Goal: Task Accomplishment & Management: Manage account settings

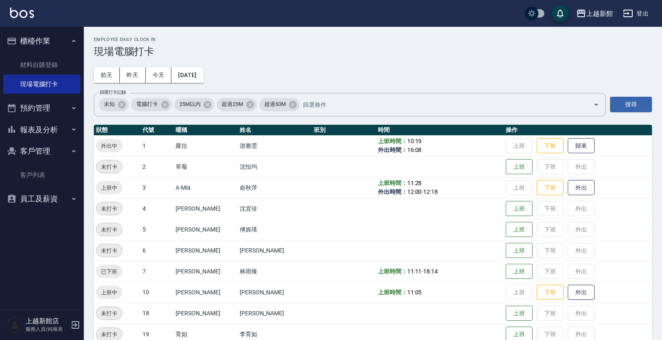
scroll to position [25, 0]
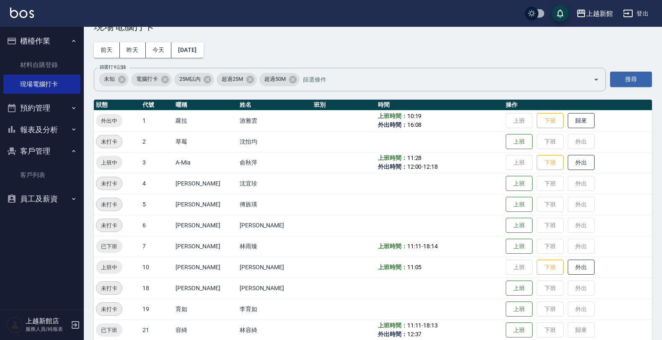
click at [70, 331] on div "上越新館店 服務人員/純報表" at bounding box center [42, 325] width 84 height 30
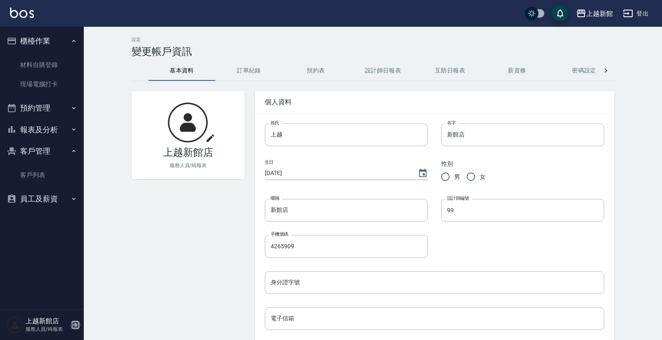
click at [75, 327] on icon "button" at bounding box center [75, 325] width 10 height 10
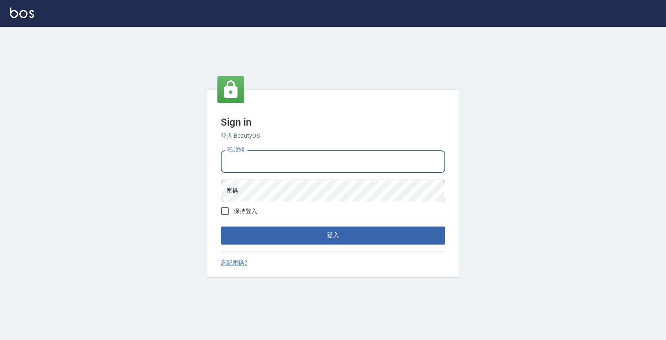
click at [325, 151] on input "電話號碼" at bounding box center [333, 161] width 225 height 23
type input "0974376310"
click at [221, 227] on button "登入" at bounding box center [333, 236] width 225 height 18
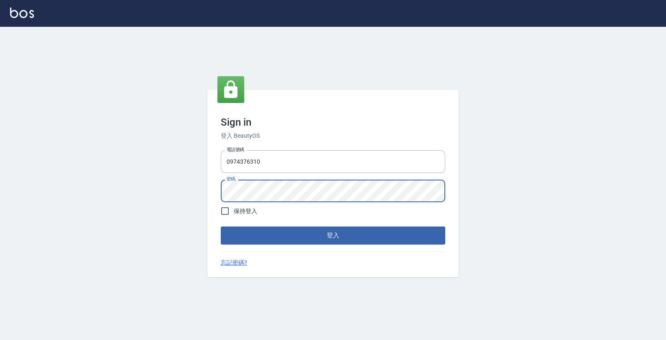
click at [221, 227] on button "登入" at bounding box center [333, 236] width 225 height 18
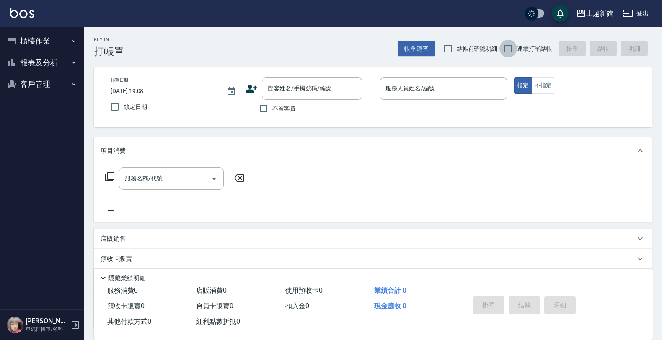
drag, startPoint x: 508, startPoint y: 49, endPoint x: 445, endPoint y: 62, distance: 64.1
click at [508, 49] on input "連續打單結帳" at bounding box center [508, 49] width 18 height 18
checkbox input "true"
click at [317, 84] on div "顧客姓名/手機號碼/編號 顧客姓名/手機號碼/編號" at bounding box center [312, 88] width 101 height 22
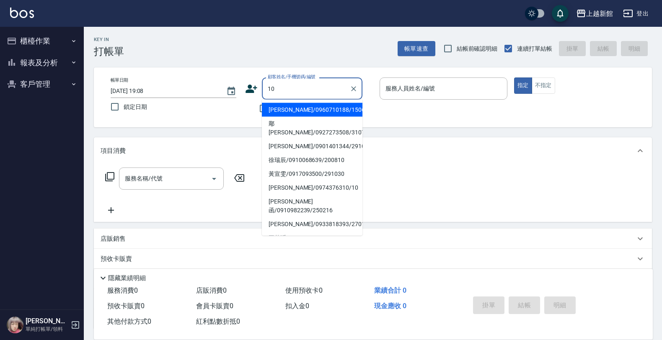
type input "[PERSON_NAME]/0960710188/150607"
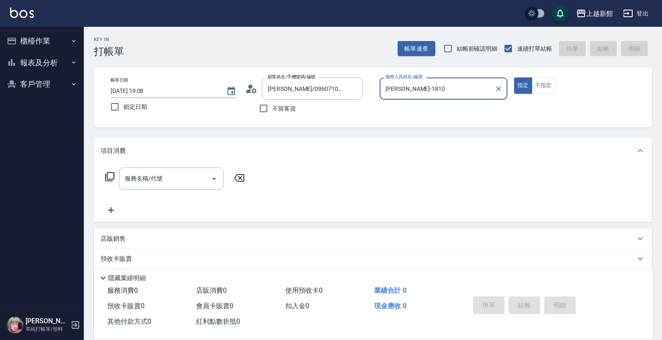
click at [514, 77] on button "指定" at bounding box center [523, 85] width 18 height 16
type input "[PERSON_NAME]-18"
type button "true"
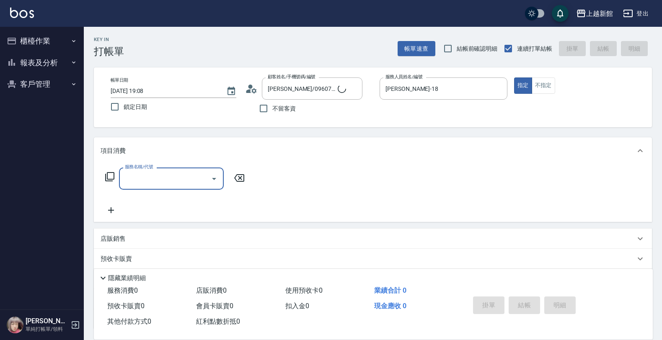
type input "1"
type input "[PERSON_NAME]/0974376310/10"
type input "10"
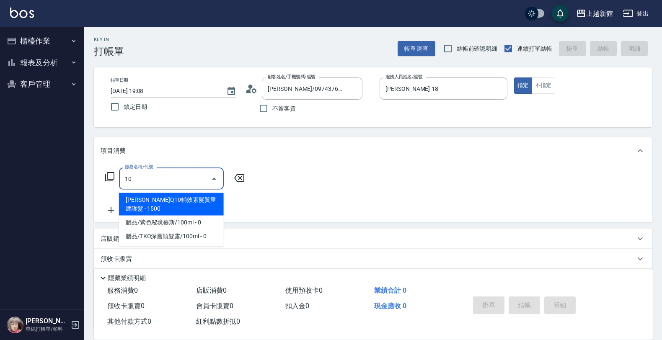
type input "瑪沙-10"
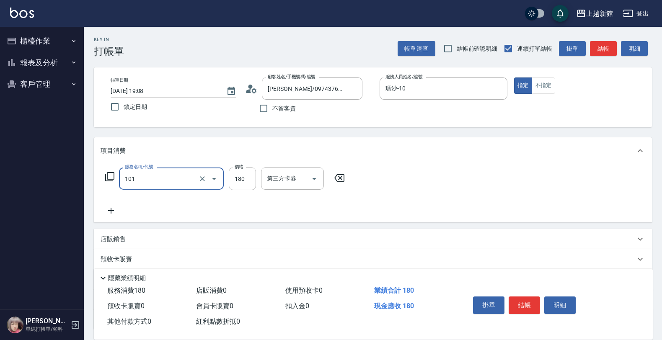
type input "洗髮250(101)"
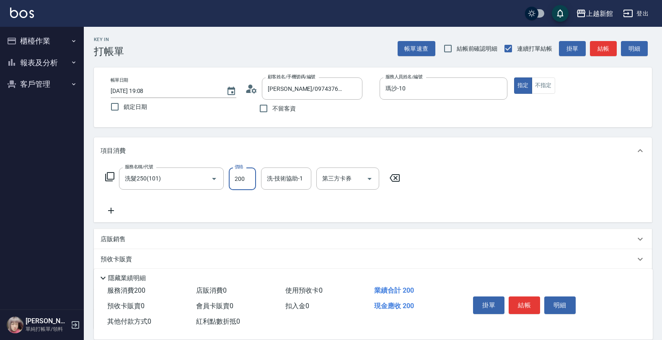
type input "200"
type input "容綺-21"
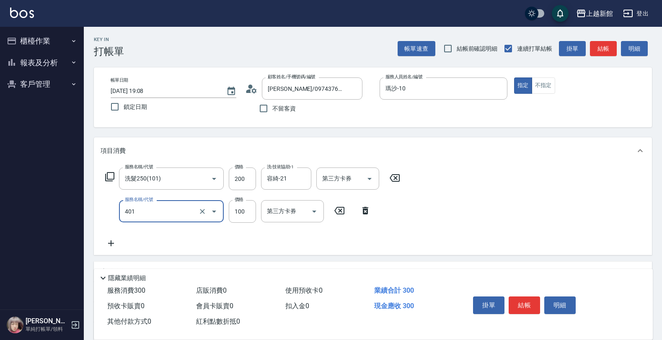
type input "補染(401)"
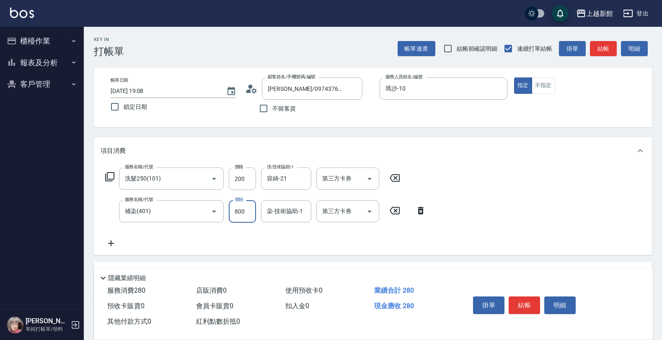
type input "800"
type input "容綺-21"
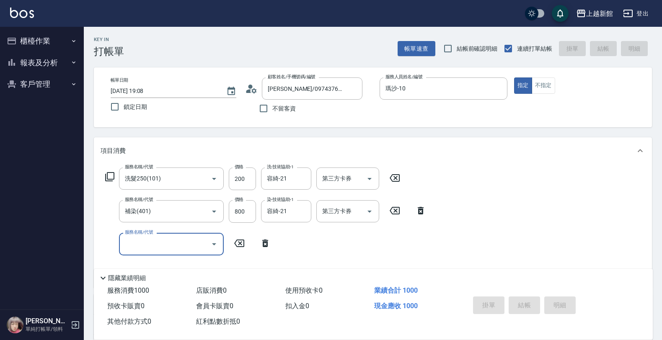
type input "[DATE] 19:09"
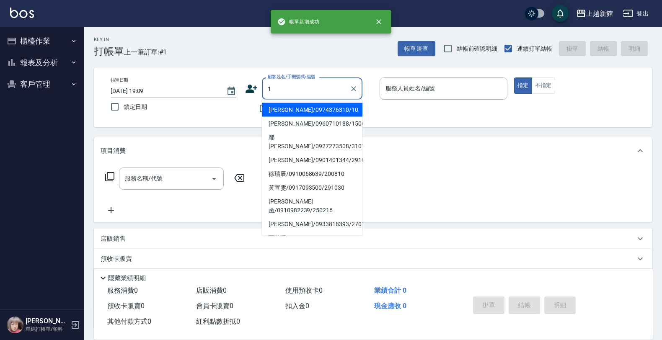
type input "[PERSON_NAME]/0974376310/10"
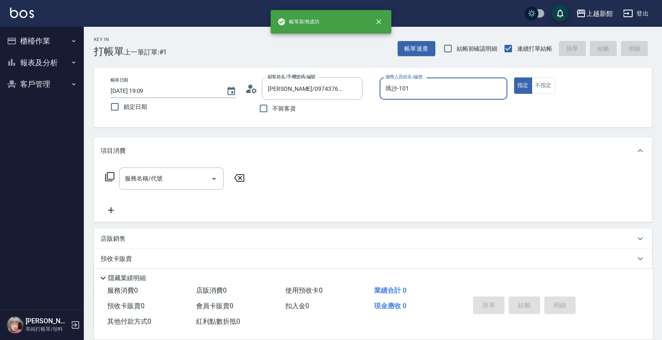
click at [514, 77] on button "指定" at bounding box center [523, 85] width 18 height 16
type input "瑪沙-10"
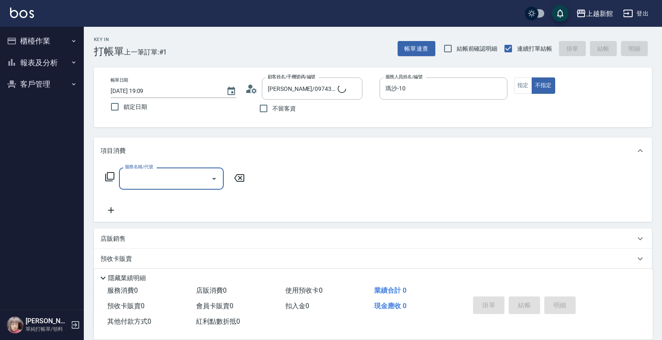
type input "1"
type input "Lora/0979395100/1"
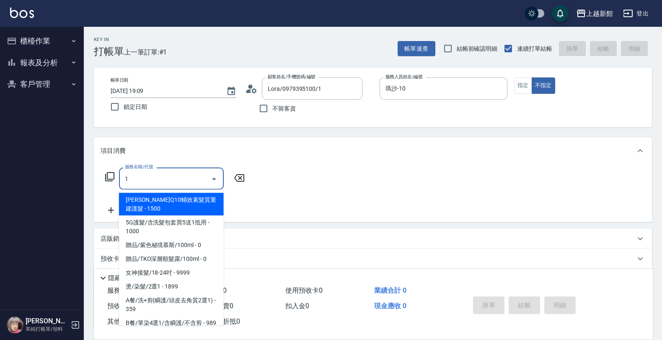
type input "[PERSON_NAME]-1"
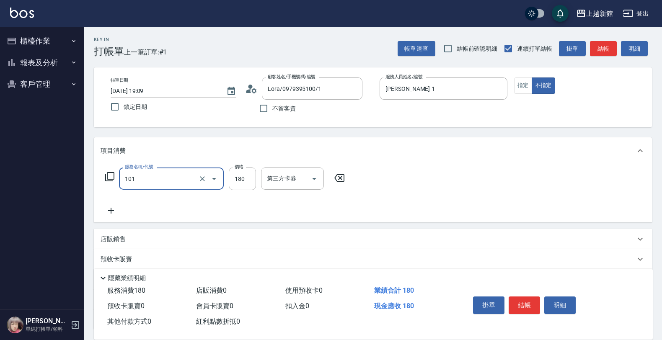
type input "洗髮250(101)"
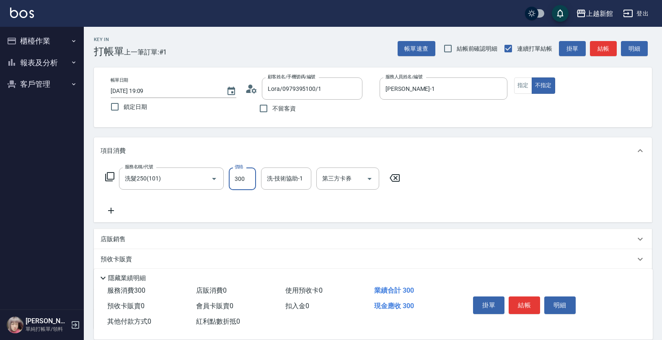
type input "300"
type input "小邱-25"
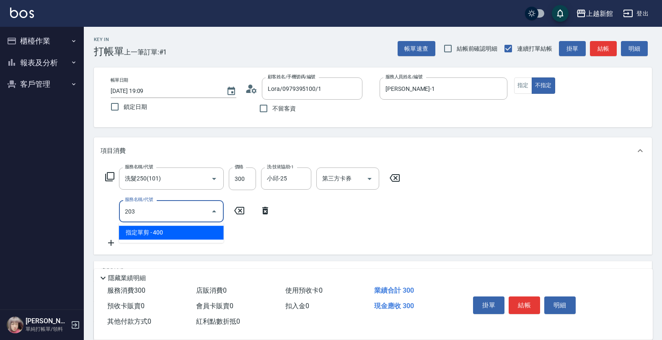
type input "指定單剪(203)"
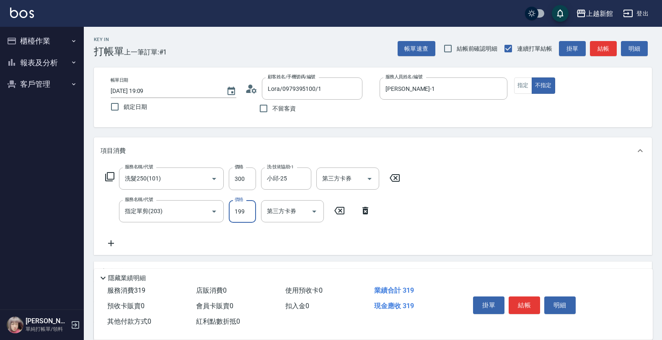
type input "199"
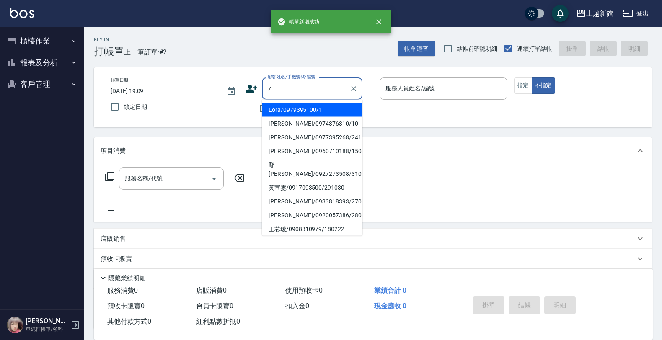
type input "Lora/0979395100/1"
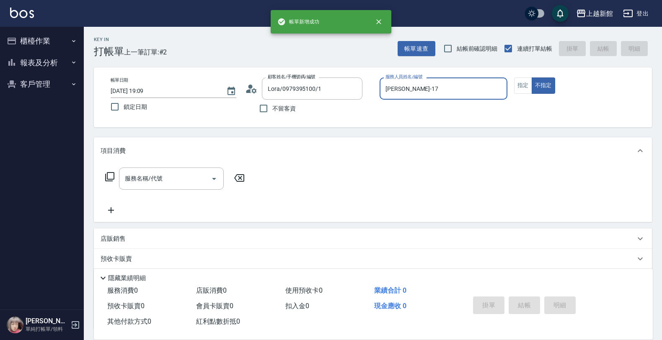
click at [532, 77] on button "不指定" at bounding box center [543, 85] width 23 height 16
type input "[PERSON_NAME]-1"
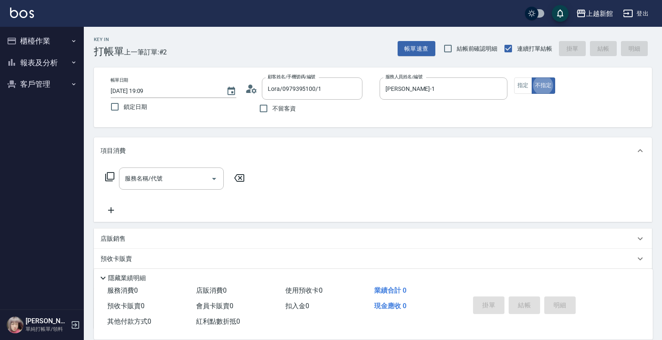
type button "false"
type input "[PERSON_NAME]卡/77/7"
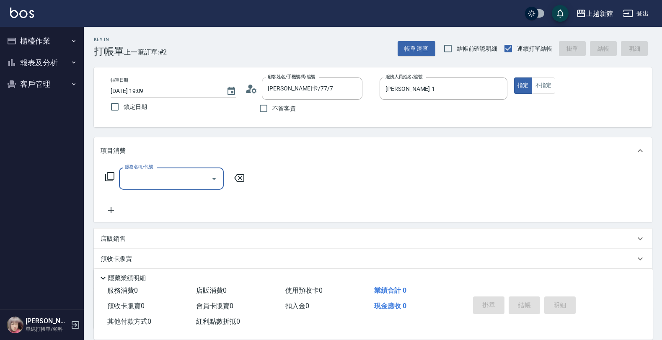
type input "莫尼卡-7"
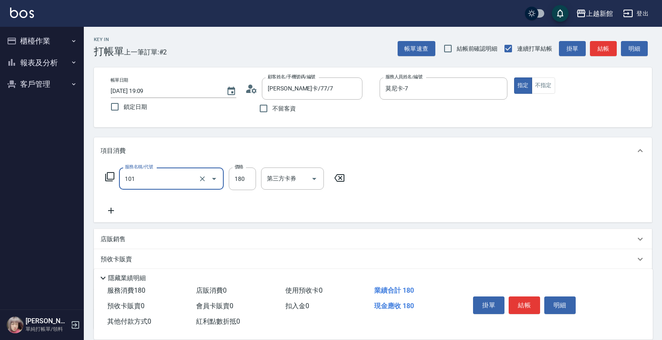
type input "洗髮250(101)"
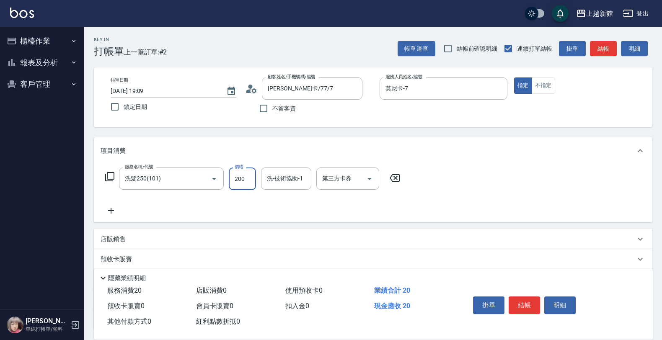
type input "200"
type input "小邱-25"
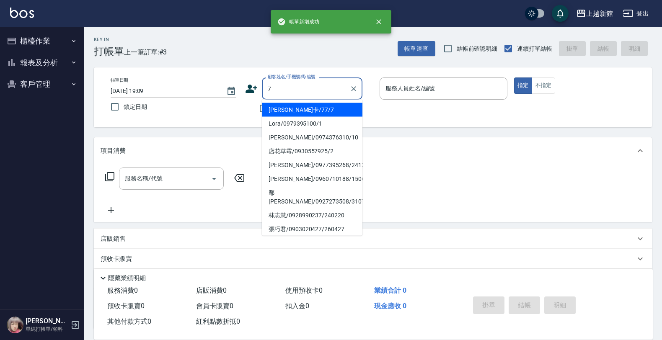
type input "[PERSON_NAME]卡/77/7"
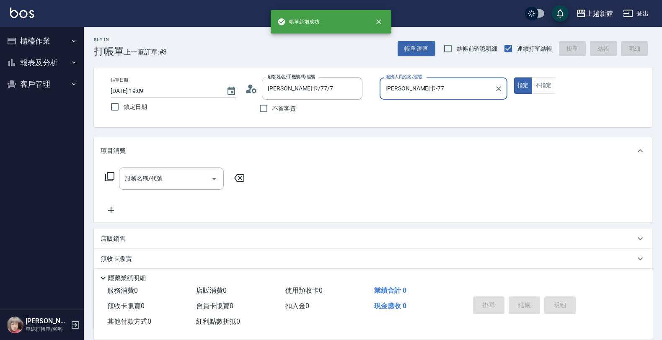
click at [514, 77] on button "指定" at bounding box center [523, 85] width 18 height 16
type input "莫尼卡-7"
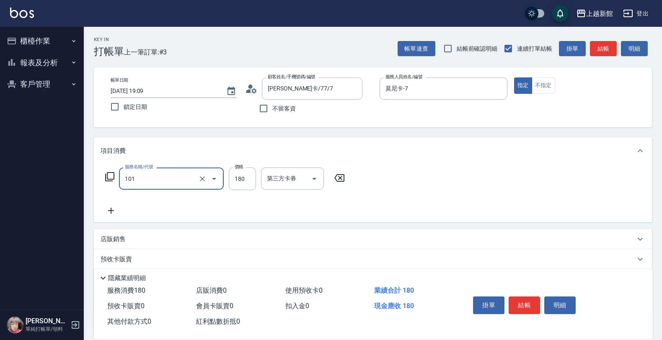
type input "洗髮250(101)"
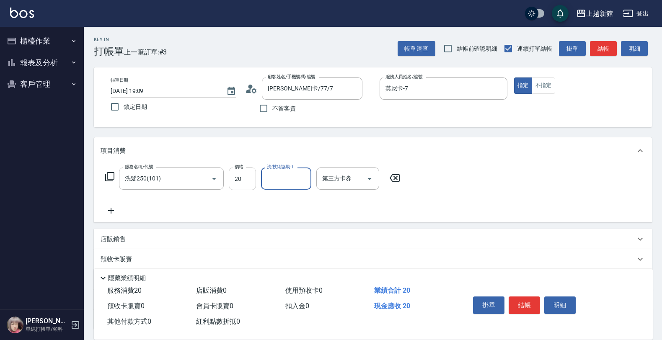
drag, startPoint x: 252, startPoint y: 183, endPoint x: 368, endPoint y: 219, distance: 121.1
click at [253, 183] on input "20" at bounding box center [242, 179] width 27 height 23
type input "200"
type input "小邱-25"
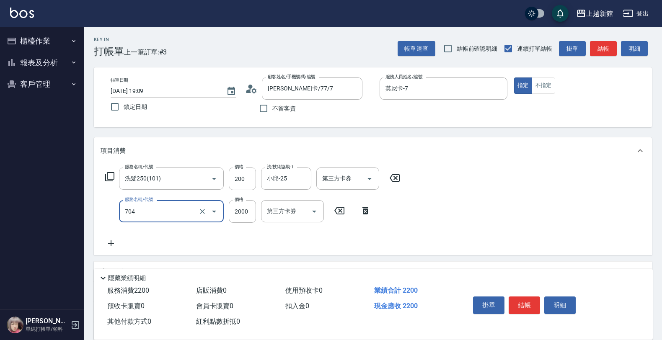
type input "髮片重整(704)"
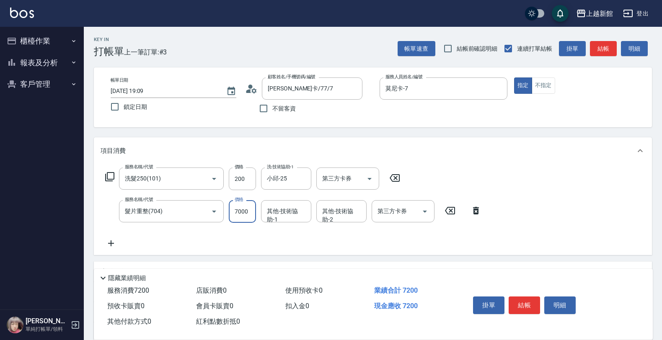
type input "7000"
type input "小邱-25"
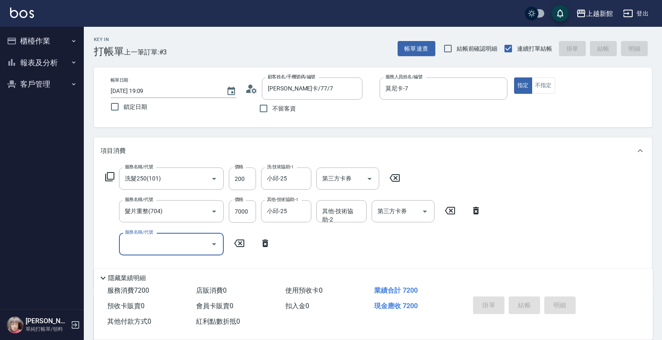
type input "[DATE] 19:10"
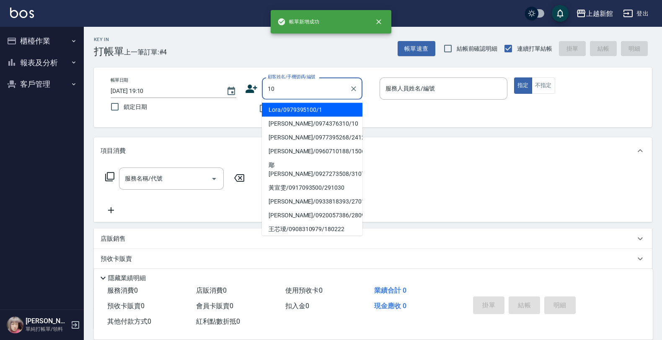
type input "Lora/0979395100/1"
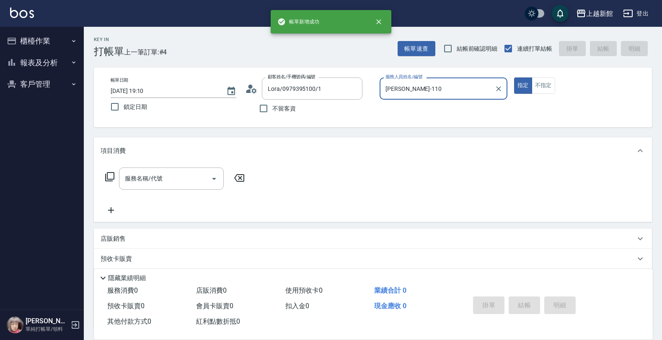
click at [514, 77] on button "指定" at bounding box center [523, 85] width 18 height 16
type input "[PERSON_NAME]-1"
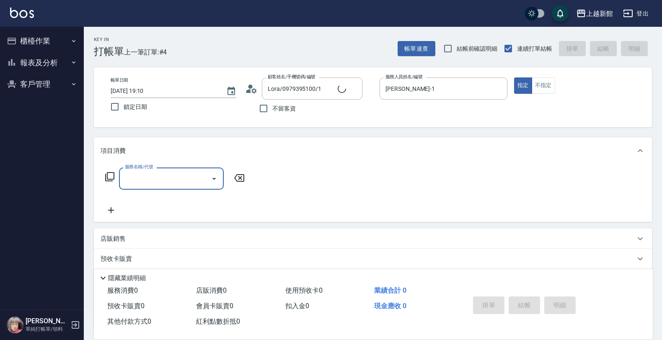
type input "2"
type input "[PERSON_NAME]/0974376310/10"
type input "20"
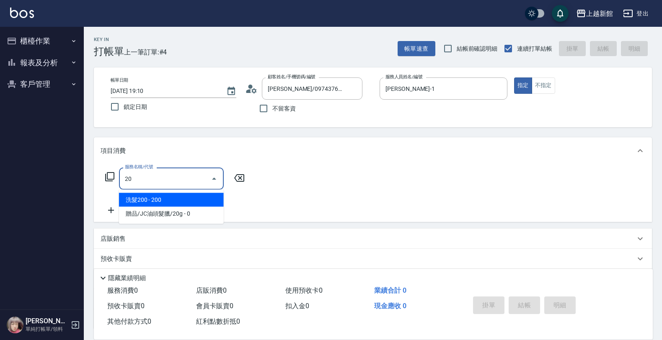
type input "瑪沙-10"
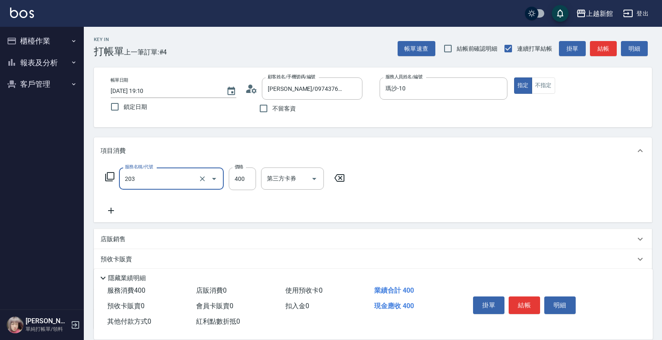
type input "指定單剪(203)"
type input "200"
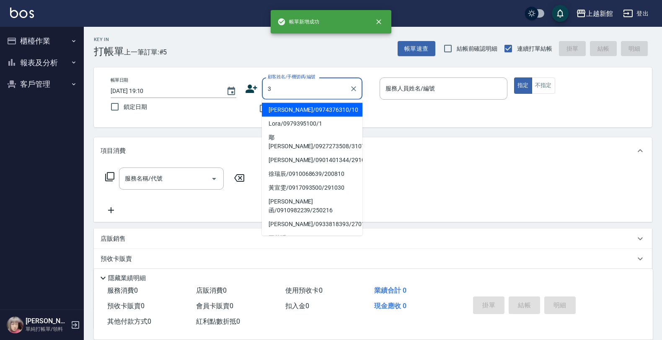
type input "[PERSON_NAME]/0974376310/10"
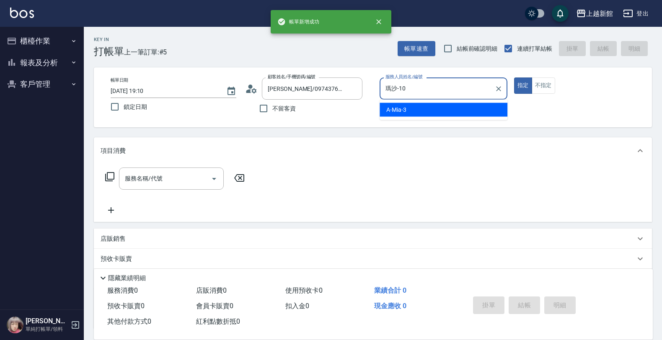
type input "瑪沙-10"
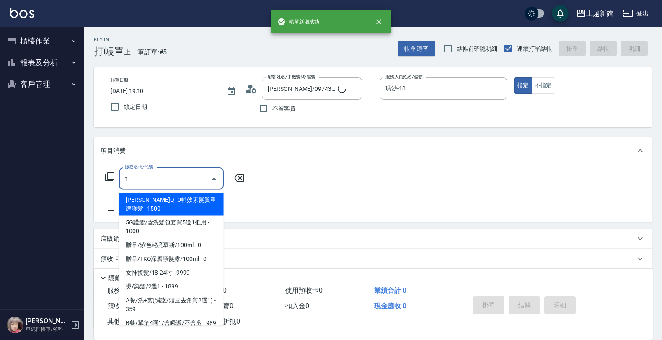
type input "10"
type input "阿咪/3_阿咪/3"
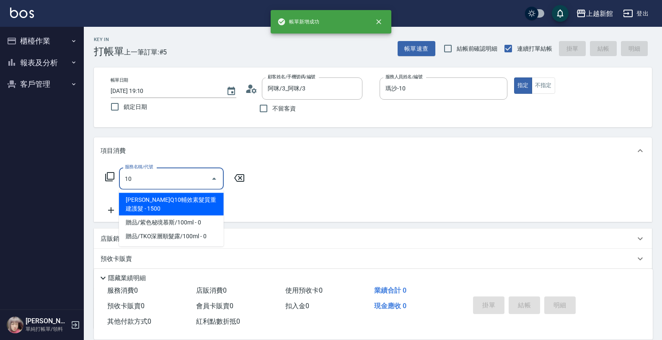
type input "101"
type input "A-Mia -3"
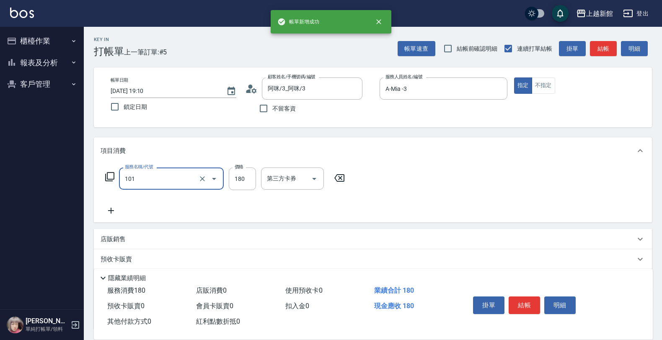
type input "洗髮250(101)"
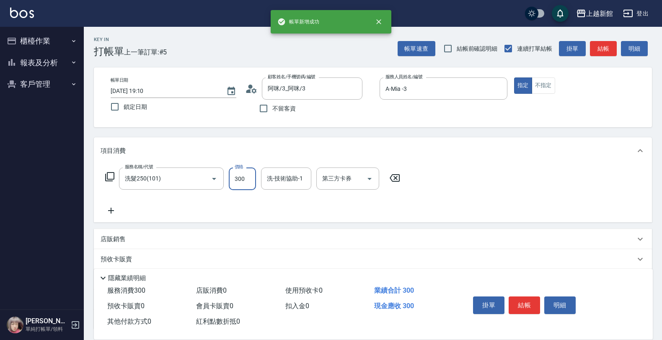
type input "300"
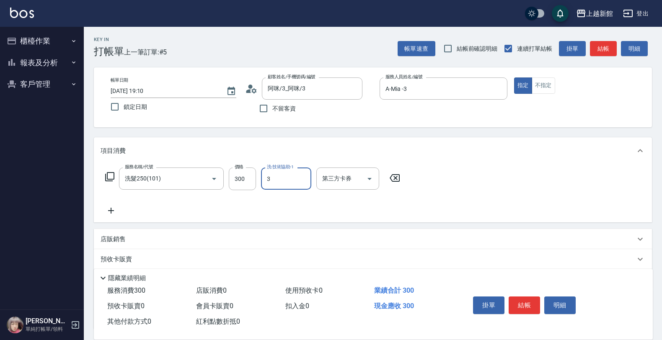
type input "A-Mia -3"
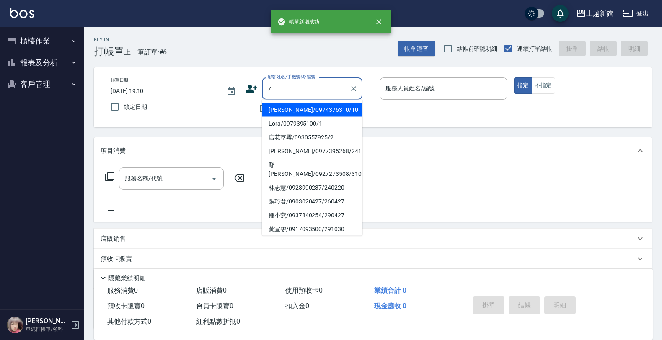
type input "[PERSON_NAME]/0974376310/10"
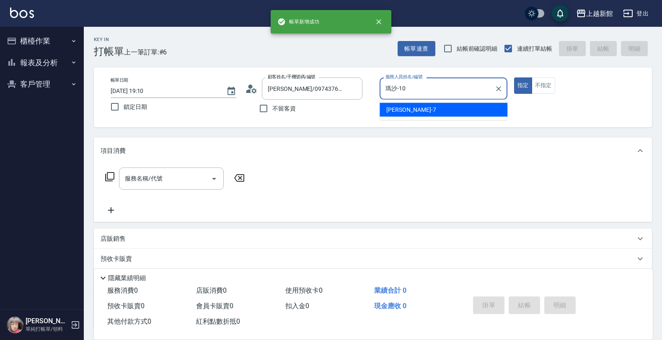
type input "瑪沙-10"
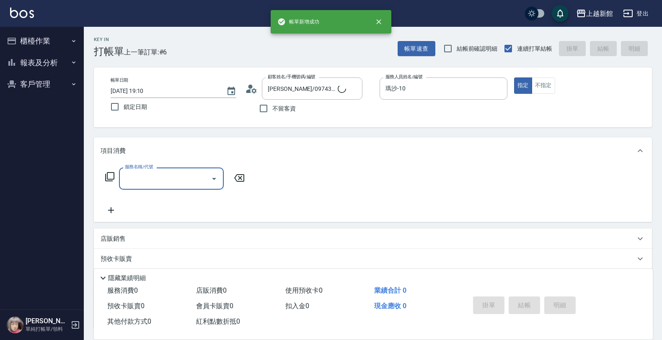
type input "1"
type input "[PERSON_NAME]卡/77/7"
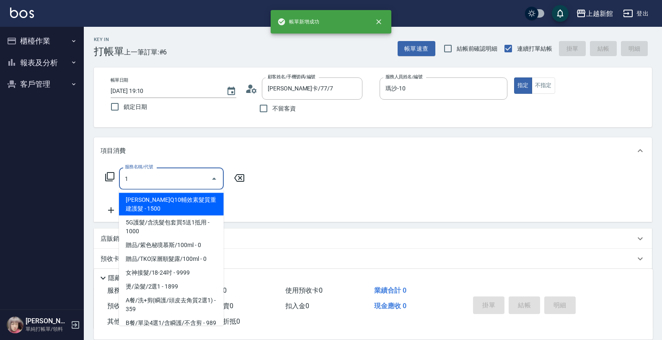
type input "莫尼卡-7"
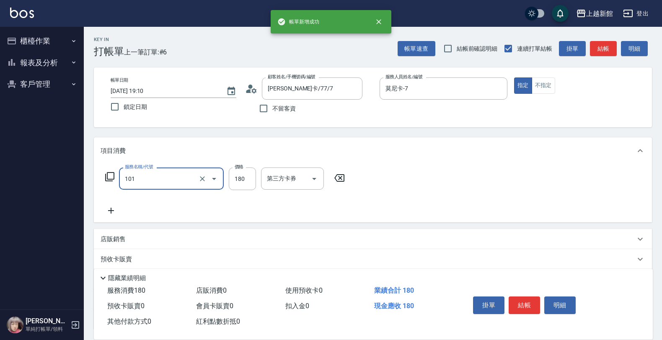
type input "洗髮250(101)"
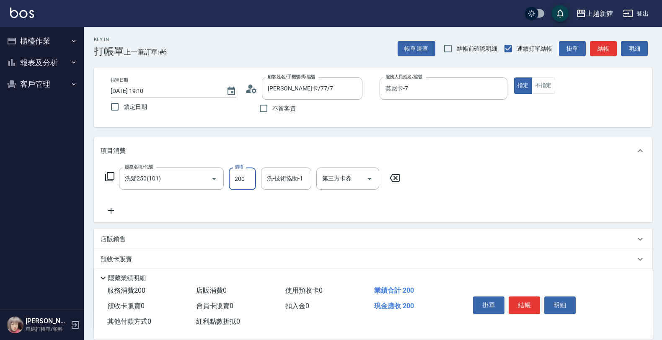
type input "200"
type input "[PERSON_NAME]-29"
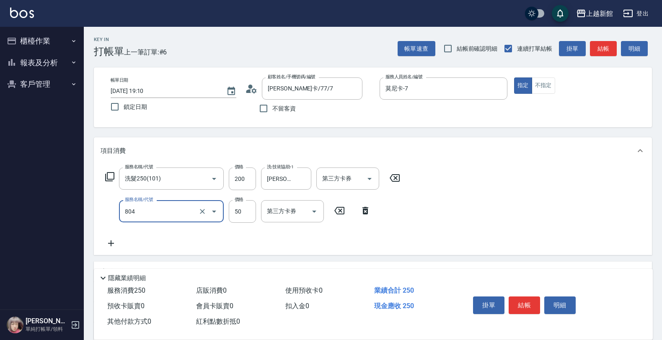
type input "吹捲/夾直/青捲/電棒/夾玉米鬚(804)"
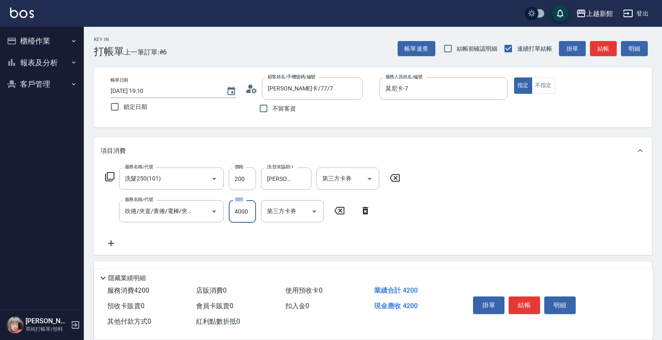
type input "400"
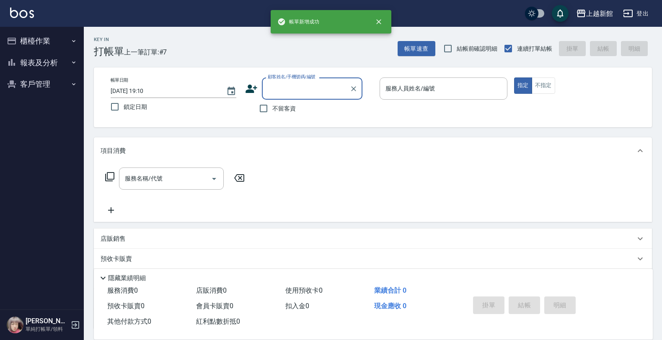
click at [46, 36] on button "櫃檯作業" at bounding box center [41, 41] width 77 height 22
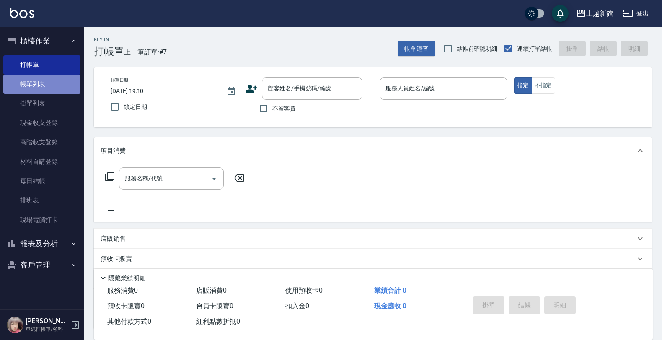
drag, startPoint x: 57, startPoint y: 82, endPoint x: 62, endPoint y: 83, distance: 4.7
click at [58, 82] on link "帳單列表" at bounding box center [41, 84] width 77 height 19
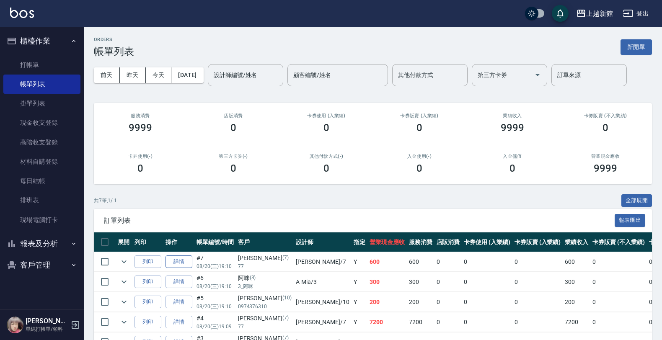
click at [174, 256] on link "詳情" at bounding box center [178, 262] width 27 height 13
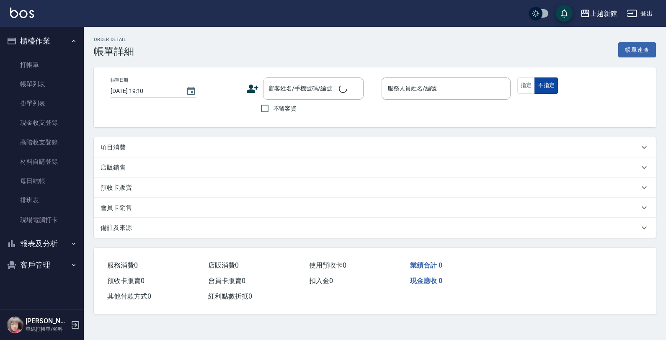
type input "莫尼卡-7"
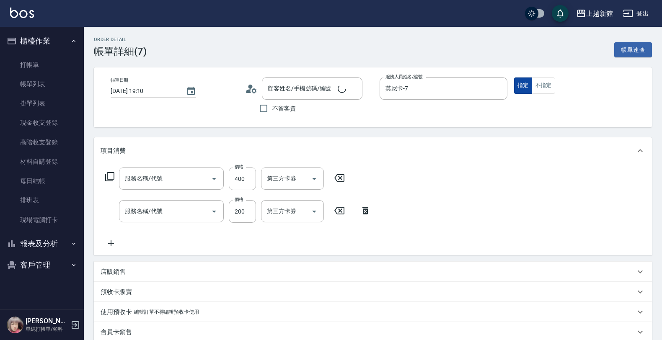
type input "[PERSON_NAME]卡/77/7"
drag, startPoint x: 520, startPoint y: 84, endPoint x: 541, endPoint y: 89, distance: 21.5
click at [522, 85] on button "指定" at bounding box center [523, 85] width 18 height 16
type input "吹捲/夾直/青捲/電棒/夾玉米鬚(804)"
type input "洗髮250(101)"
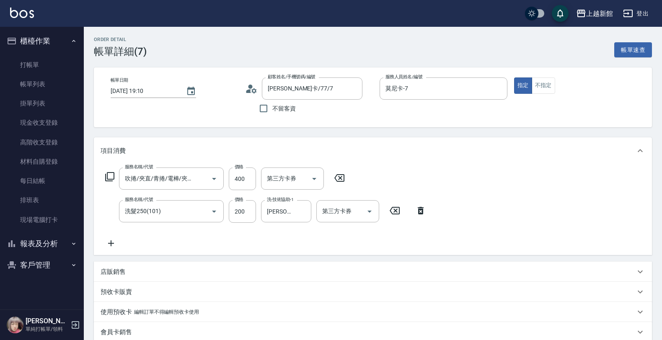
drag, startPoint x: 549, startPoint y: 90, endPoint x: 544, endPoint y: 113, distance: 23.6
click at [549, 91] on button "不指定" at bounding box center [543, 85] width 23 height 16
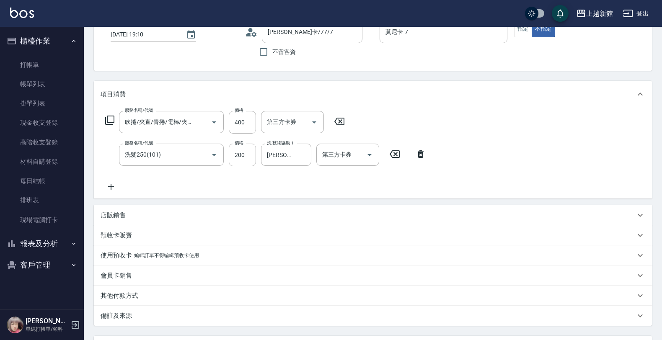
scroll to position [132, 0]
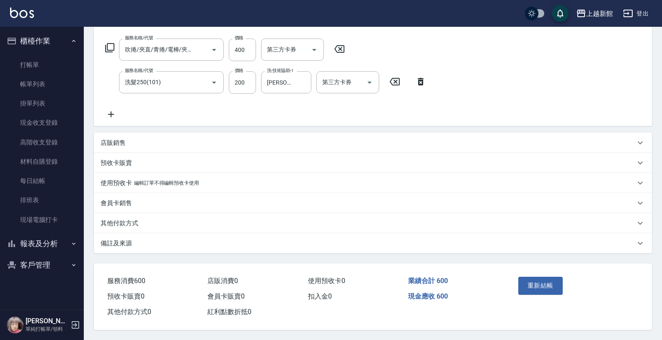
click at [537, 258] on div "Order detail 帳單詳細 (7) 帳單速查 帳單日期 [DATE] 19:10 顧客姓名/手機號碼/編號 [PERSON_NAME]卡/77/7 顧…" at bounding box center [373, 119] width 578 height 442
click at [534, 286] on button "重新結帳" at bounding box center [540, 286] width 44 height 18
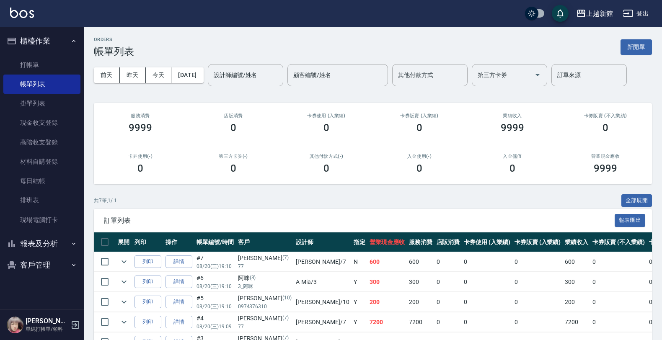
click at [52, 54] on ul "打帳單 帳單列表 掛單列表 現金收支登錄 高階收支登錄 材料自購登錄 每日結帳 排班表 現場電腦打卡" at bounding box center [41, 142] width 77 height 181
click at [53, 60] on link "打帳單" at bounding box center [41, 64] width 77 height 19
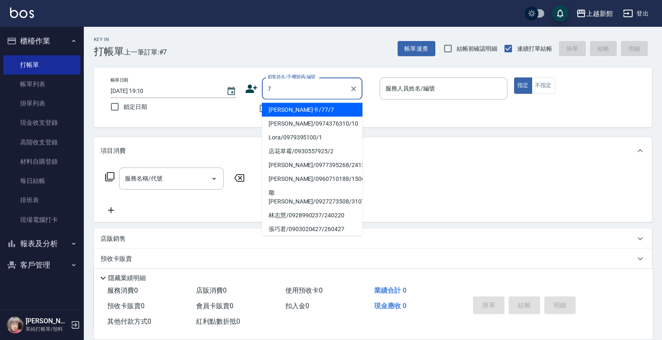
type input "[PERSON_NAME]卡/77/7"
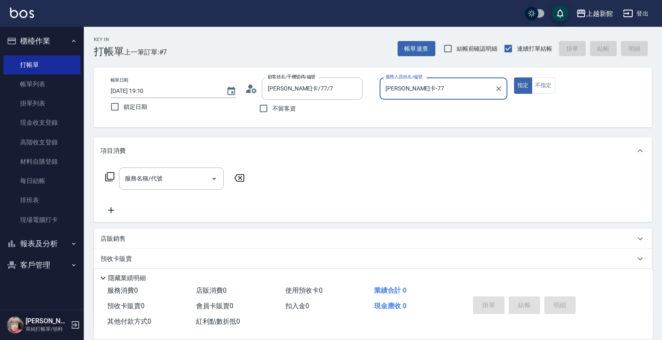
click at [514, 77] on button "指定" at bounding box center [523, 85] width 18 height 16
type input "莫尼卡-7"
type button "true"
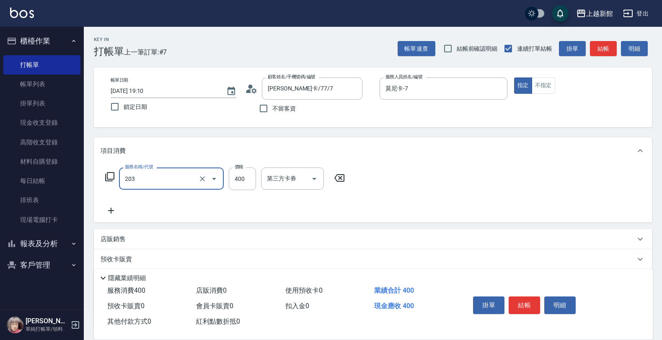
type input "指定單剪(203)"
type input "200"
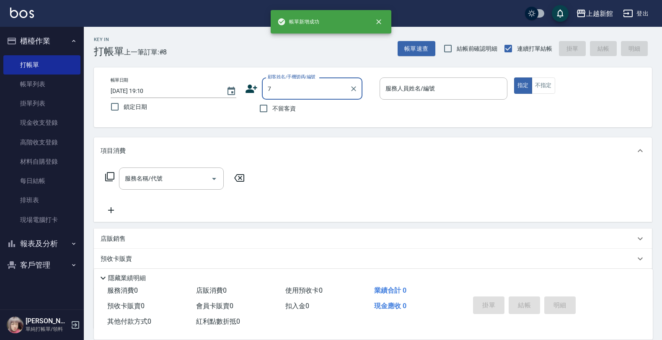
type input "[PERSON_NAME]卡/77/7"
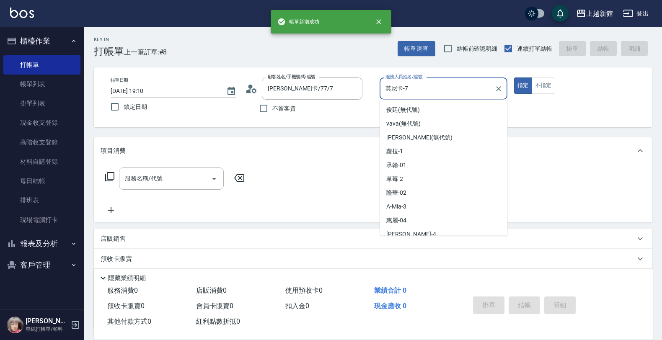
type input "莫尼卡-7"
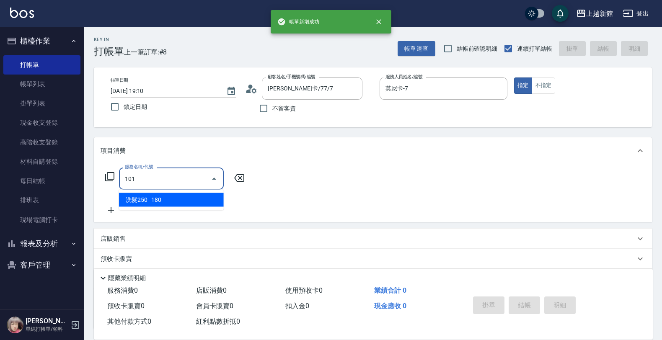
type input "洗髮250(101)"
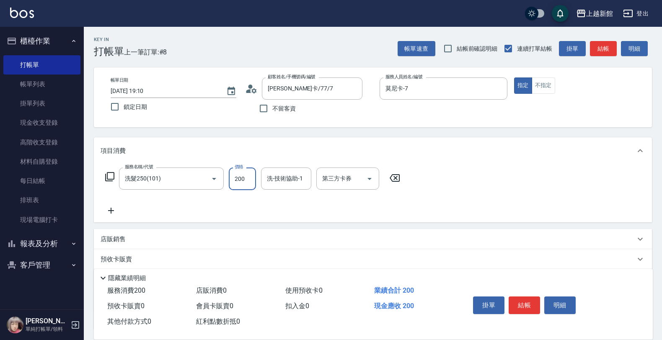
type input "200"
type input "小邱-25"
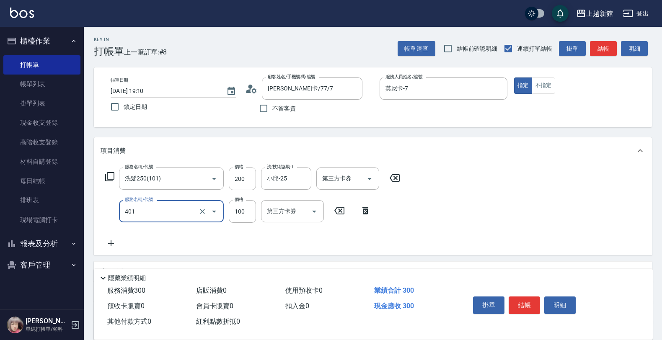
type input "補染(401)"
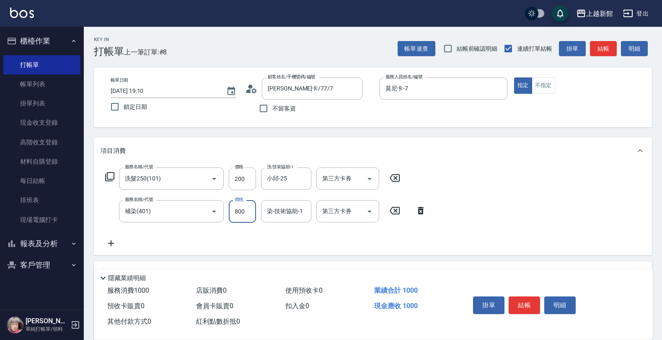
type input "800"
type input "小邱-25"
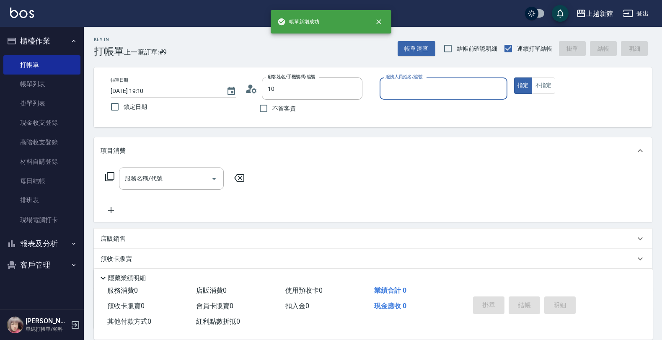
type input "[PERSON_NAME]/0974376310/10"
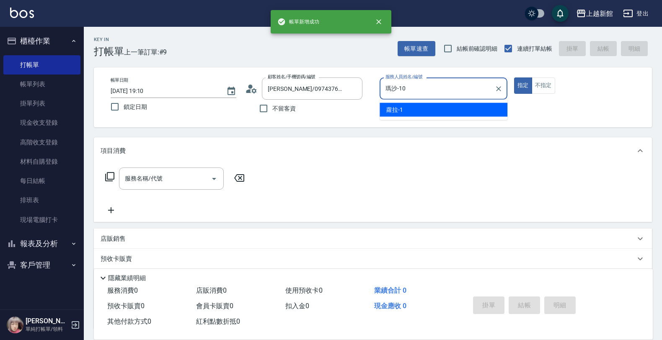
scroll to position [74, 0]
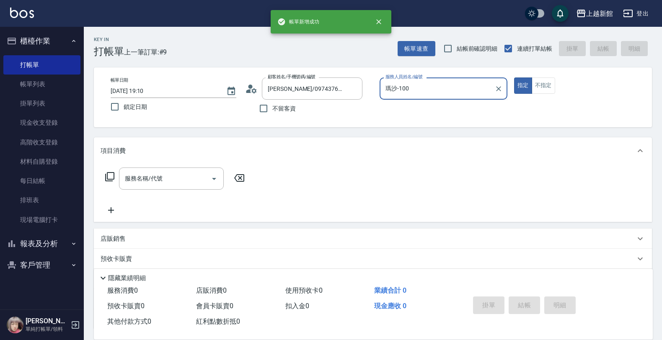
click at [514, 77] on button "指定" at bounding box center [523, 85] width 18 height 16
type input "瑪沙-10"
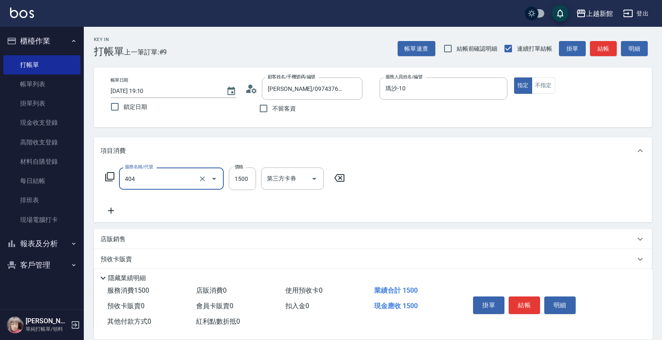
type input "設計染髮(404)"
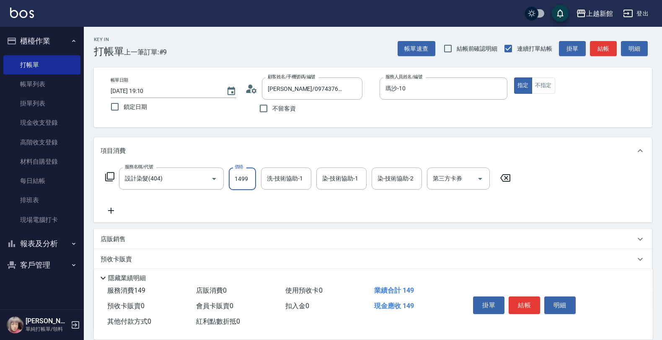
type input "1499"
type input "容綺-21"
type input "3"
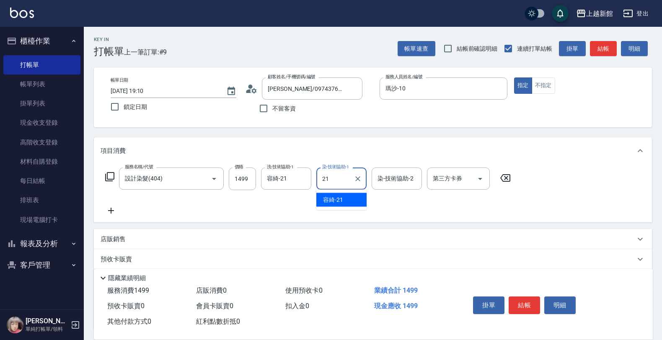
type input "容綺-21"
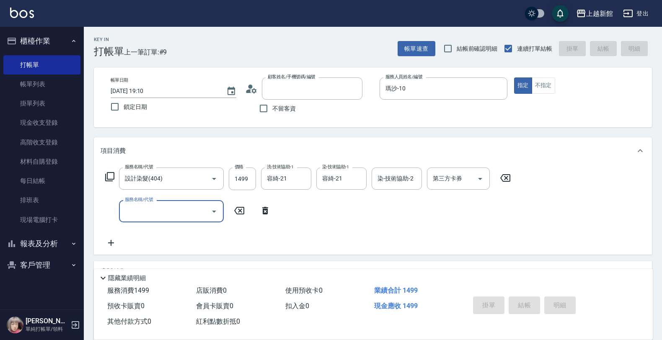
type input "[DATE] 19:11"
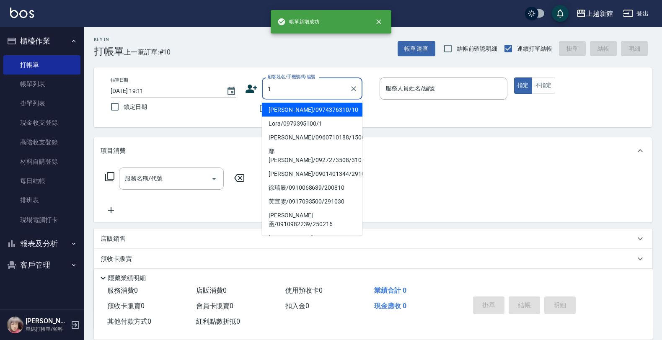
type input "[PERSON_NAME]/0974376310/10"
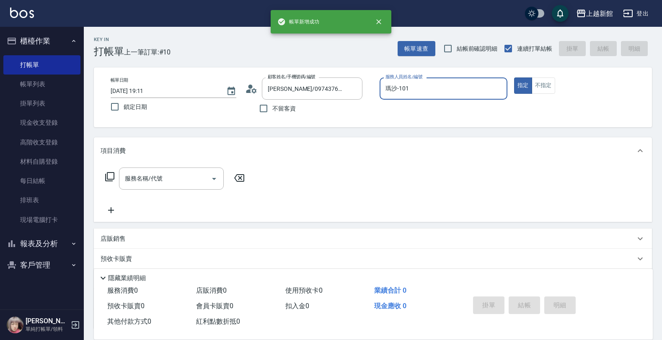
click at [514, 77] on button "指定" at bounding box center [523, 85] width 18 height 16
type input "瑪沙-10"
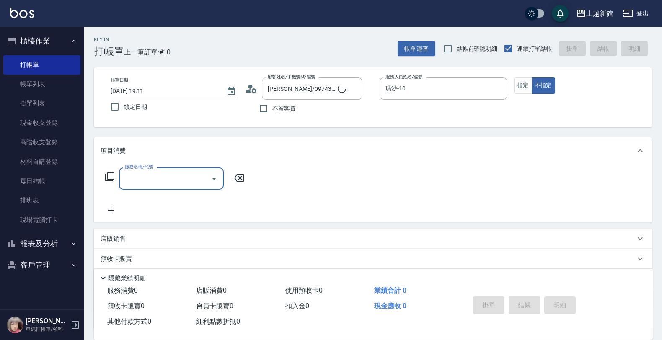
type input "Lora/0979395100/1"
type input "1"
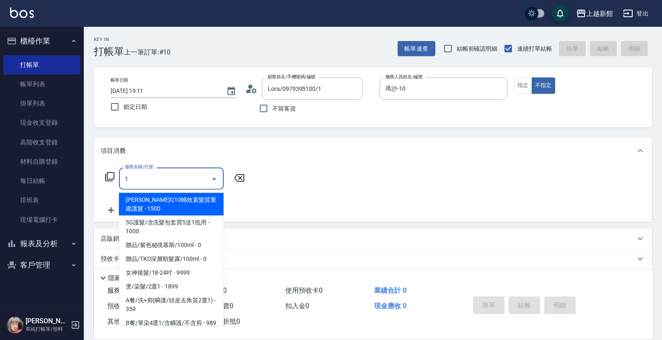
type input "[PERSON_NAME]-1"
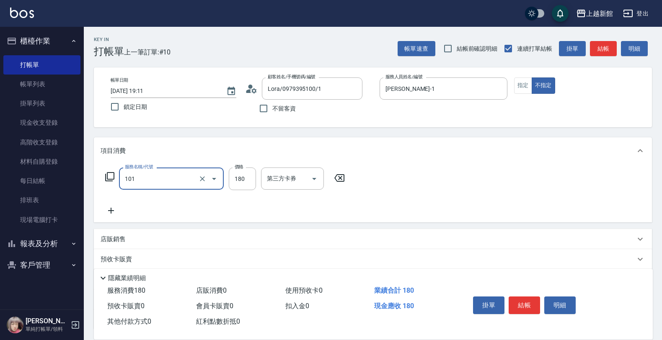
type input "洗髮250(101)"
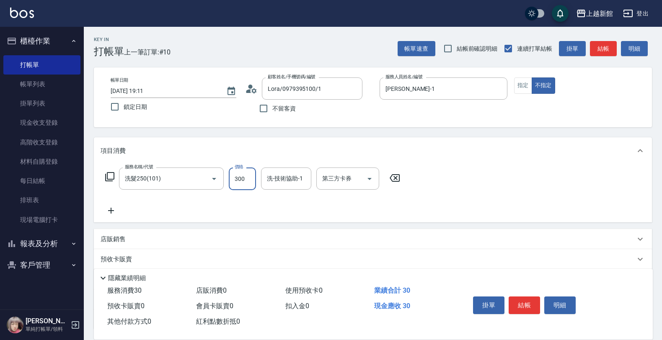
type input "300"
type input "[PERSON_NAME]-29"
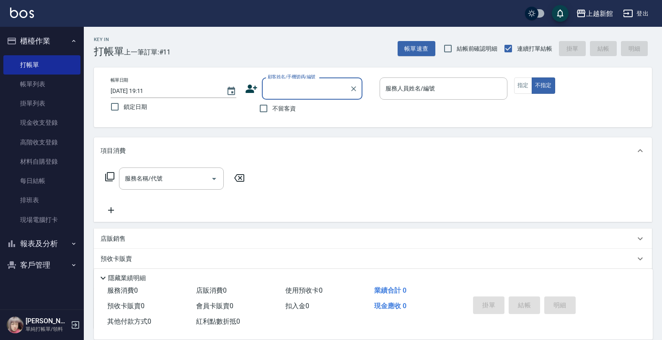
drag, startPoint x: 65, startPoint y: 248, endPoint x: 61, endPoint y: 257, distance: 9.4
click at [61, 256] on ul "櫃檯作業 打帳單 帳單列表 掛單列表 現金收支登錄 高階收支登錄 材料自購登錄 每日結帳 排班表 現場電腦打卡 報表及分析 報表目錄 店家日報表 互助日報表 …" at bounding box center [41, 153] width 77 height 253
click at [61, 257] on button "客戶管理" at bounding box center [41, 265] width 77 height 22
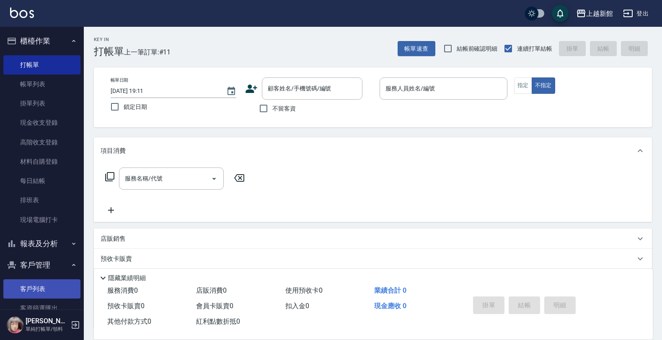
click at [49, 298] on link "客戶列表" at bounding box center [41, 288] width 77 height 19
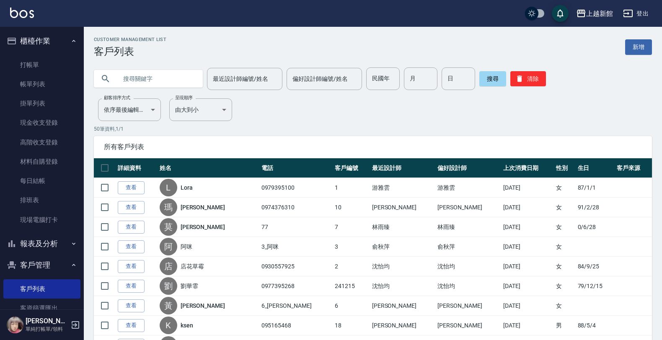
click at [142, 80] on input "text" at bounding box center [156, 78] width 79 height 23
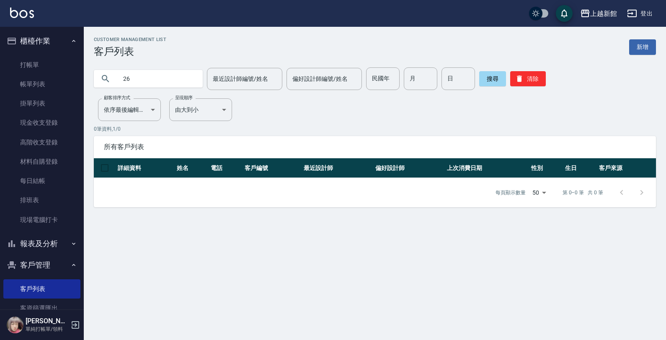
type input "2"
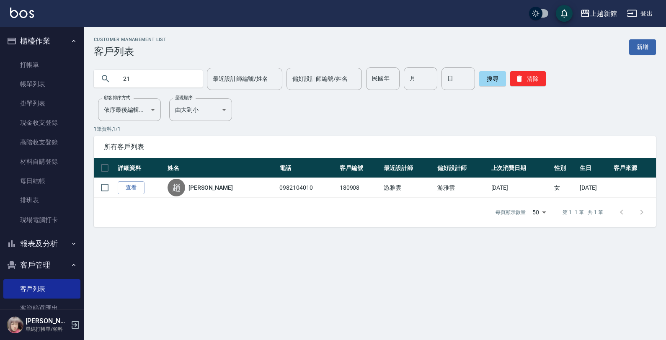
type input "2"
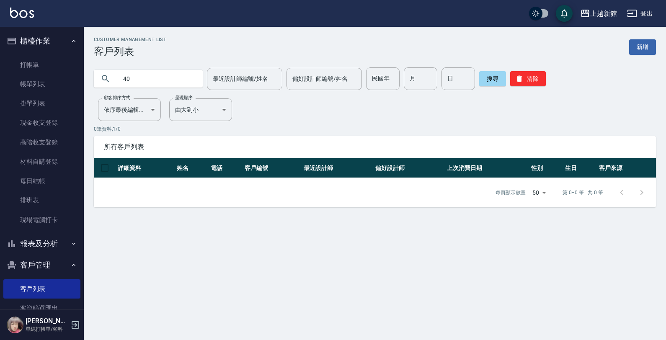
type input "4"
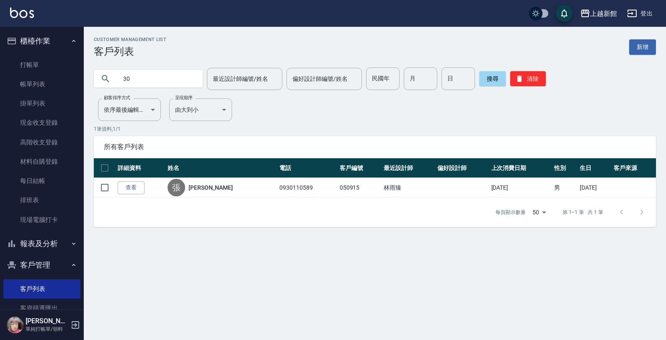
type input "3"
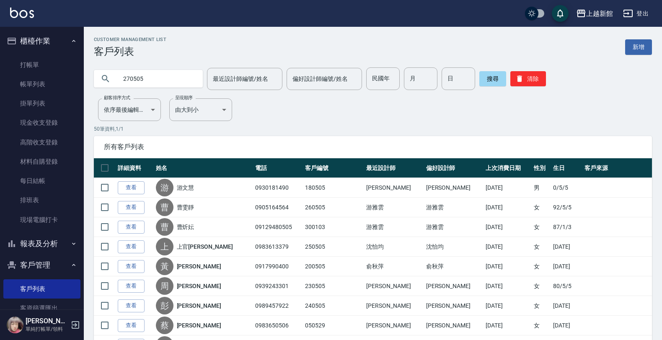
type input "270505"
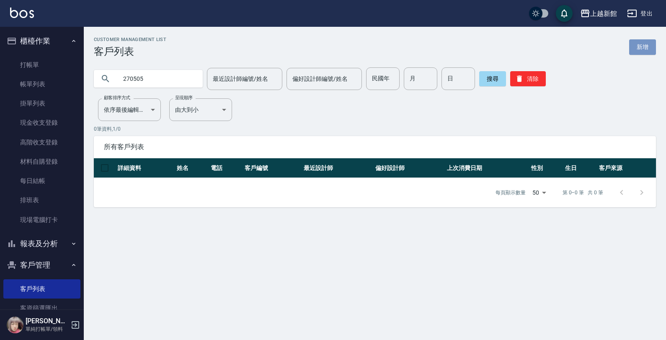
drag, startPoint x: 645, startPoint y: 49, endPoint x: 597, endPoint y: 80, distance: 57.4
click at [644, 49] on link "新增" at bounding box center [642, 46] width 27 height 15
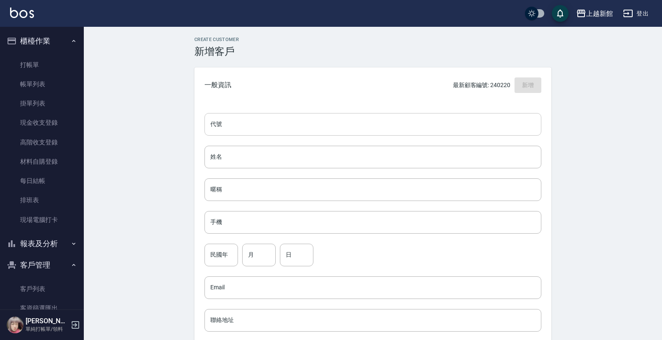
click at [501, 125] on input "代號" at bounding box center [372, 124] width 337 height 23
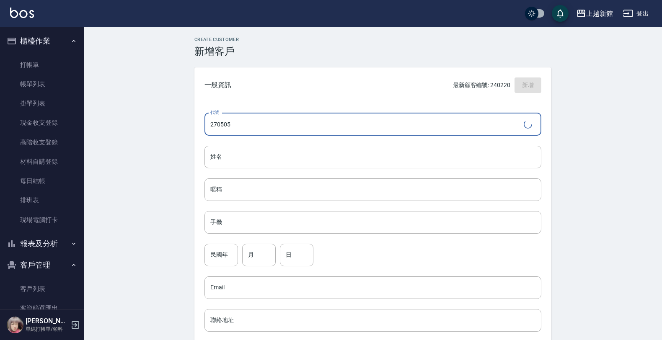
type input "270505"
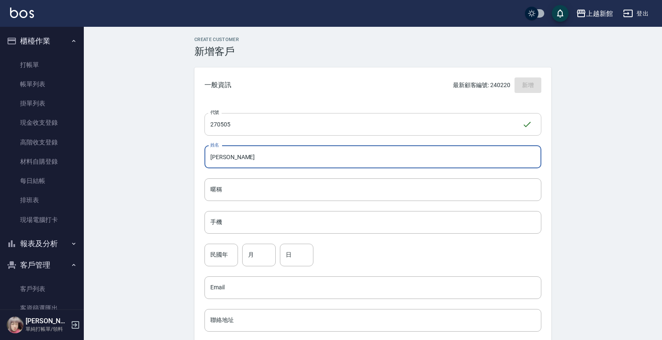
type input "[PERSON_NAME]"
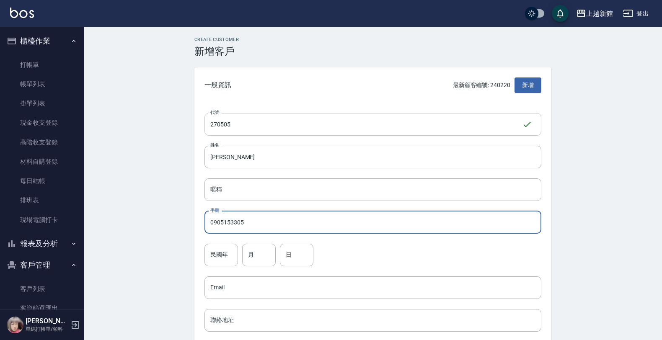
type input "0905153305"
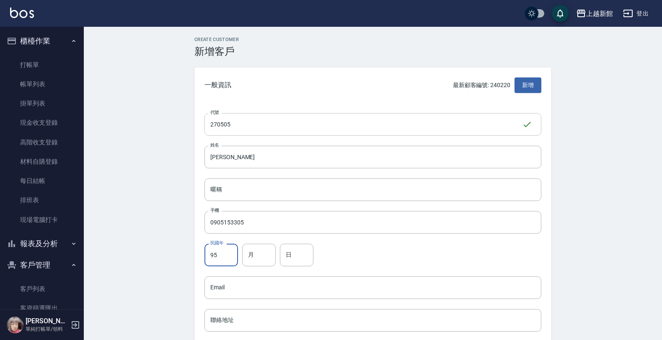
type input "95"
type input "5"
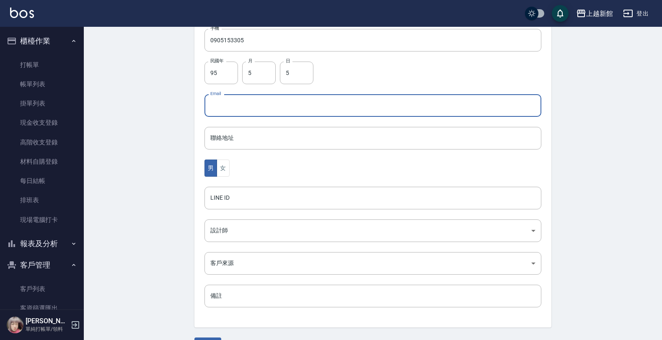
scroll to position [204, 0]
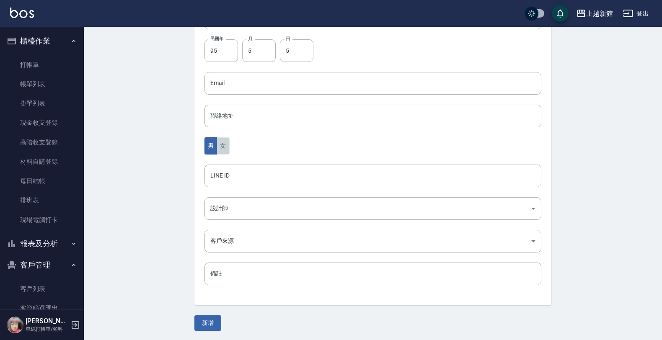
drag, startPoint x: 220, startPoint y: 149, endPoint x: 220, endPoint y: 196, distance: 46.9
click at [217, 160] on div "代號 270505 ​ 代號 姓名 [PERSON_NAME] 姓名 暱稱 暱稱 手機 0905153305 手機 民國年 95 民國年 月 5 月 日 5 …" at bounding box center [372, 102] width 357 height 407
drag, startPoint x: 226, startPoint y: 143, endPoint x: 227, endPoint y: 196, distance: 52.8
click at [226, 143] on button "女" at bounding box center [223, 145] width 13 height 17
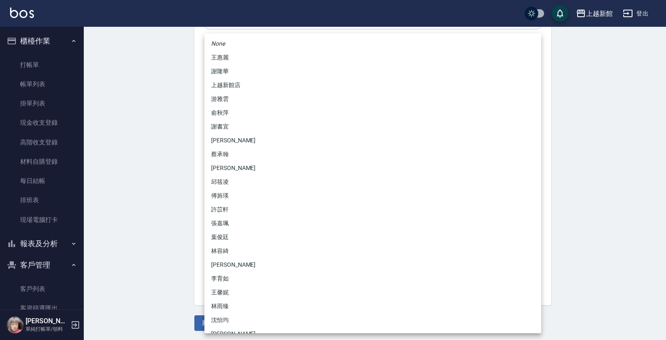
click at [229, 201] on body "上越新館 登出 櫃檯作業 打帳單 帳單列表 掛單列表 現金收支登錄 高階收支登錄 材料自購登錄 每日結帳 排班表 現場電腦打卡 報表及分析 報表目錄 店家日報…" at bounding box center [333, 68] width 666 height 545
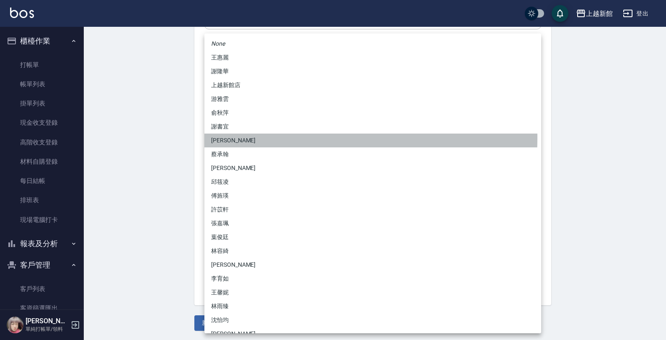
drag, startPoint x: 230, startPoint y: 137, endPoint x: 227, endPoint y: 173, distance: 35.8
click at [230, 138] on li "[PERSON_NAME]" at bounding box center [372, 141] width 337 height 14
type input "f2df2d98-d013-4630-b475-e8e0bdc1e845"
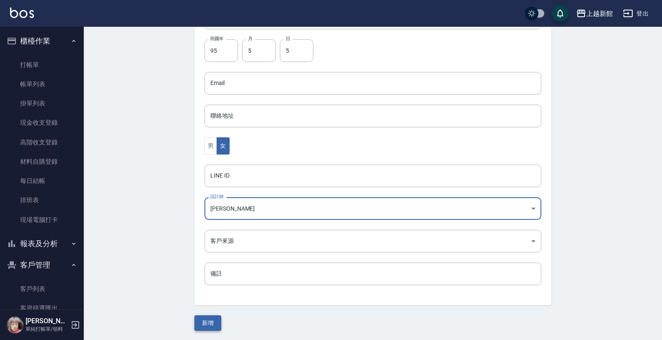
click at [206, 320] on button "新增" at bounding box center [207, 322] width 27 height 15
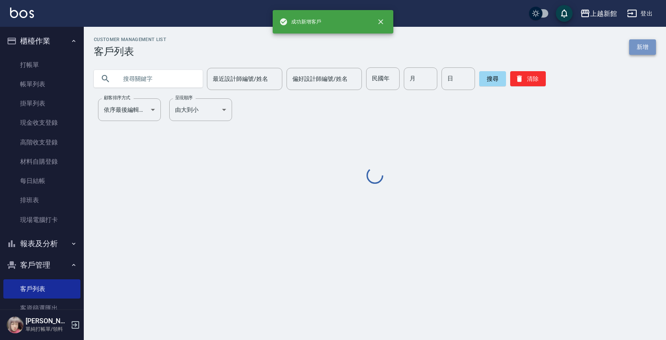
click at [647, 44] on link "新增" at bounding box center [642, 46] width 27 height 15
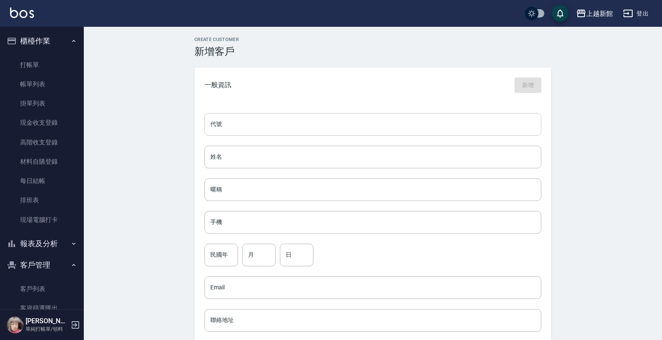
click at [505, 112] on div "代號 代號 姓名 姓名 暱稱 暱稱 手機 手機 民國年 民國年 月 月 日 日 Email Email 聯絡地址 聯絡地址 男 女 LINE ID LINE …" at bounding box center [372, 306] width 357 height 407
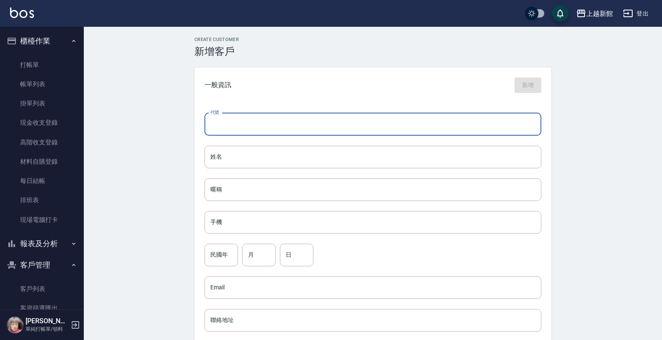
click at [505, 113] on input "代號" at bounding box center [372, 124] width 337 height 23
type input "301105"
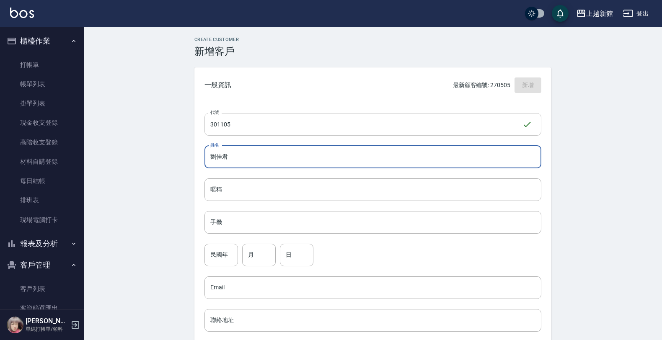
type input "劉佳君"
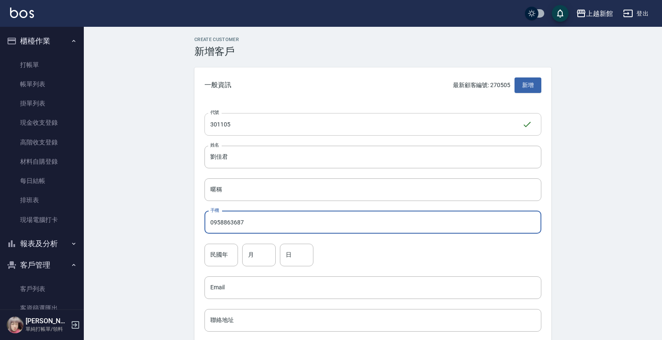
type input "0958863687"
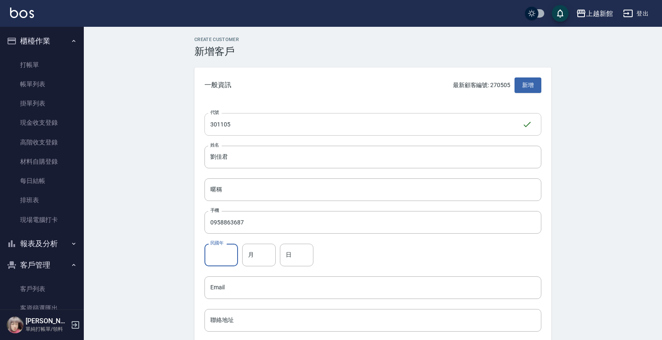
type input "9"
type input "69"
type input "11"
type input "5"
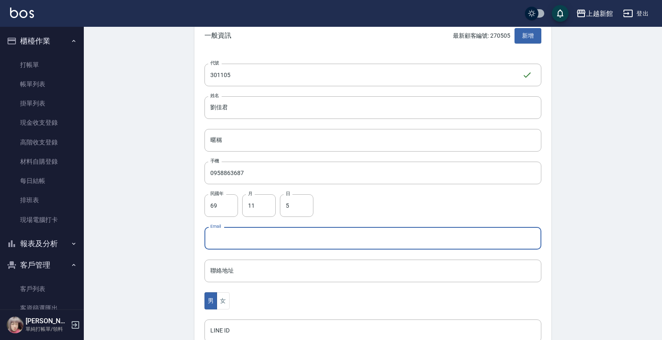
scroll to position [204, 0]
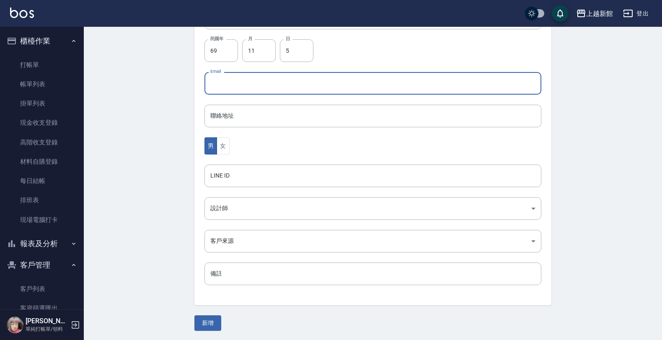
click at [234, 145] on div "男 女" at bounding box center [372, 145] width 337 height 17
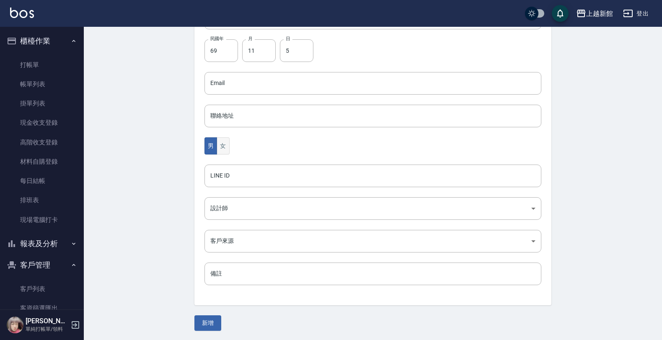
click at [222, 150] on button "女" at bounding box center [223, 145] width 13 height 17
click at [213, 212] on body "上越新館 登出 櫃檯作業 打帳單 帳單列表 掛單列表 現金收支登錄 高階收支登錄 材料自購登錄 每日結帳 排班表 現場電腦打卡 報表及分析 報表目錄 店家日報…" at bounding box center [333, 68] width 666 height 545
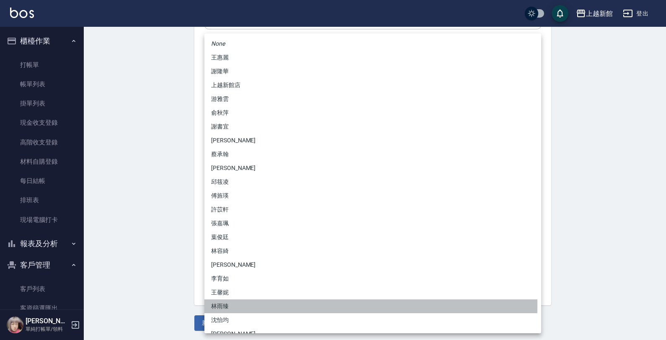
click at [221, 306] on li "林雨臻" at bounding box center [372, 307] width 337 height 14
type input "b971b3fa-ad89-41a6-ab83-7888ce5b8ddb"
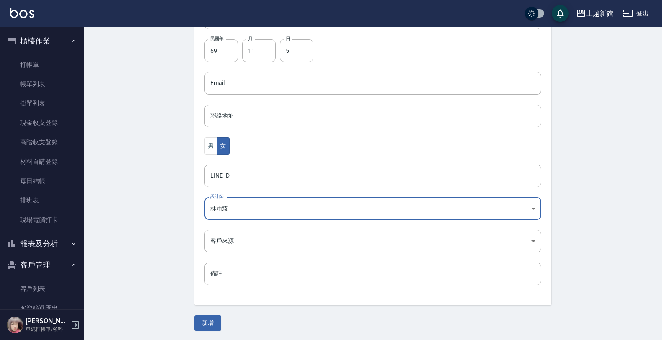
click at [214, 319] on button "新增" at bounding box center [207, 322] width 27 height 15
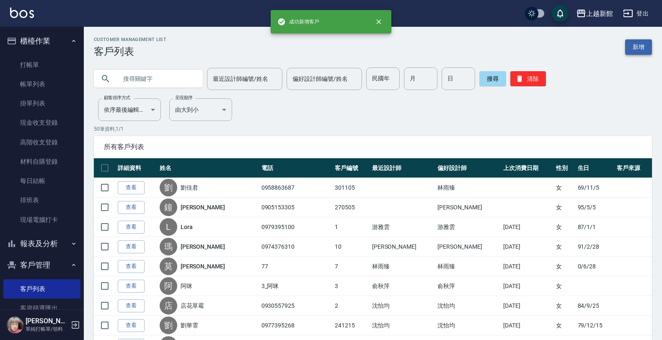
click at [637, 45] on link "新增" at bounding box center [638, 46] width 27 height 15
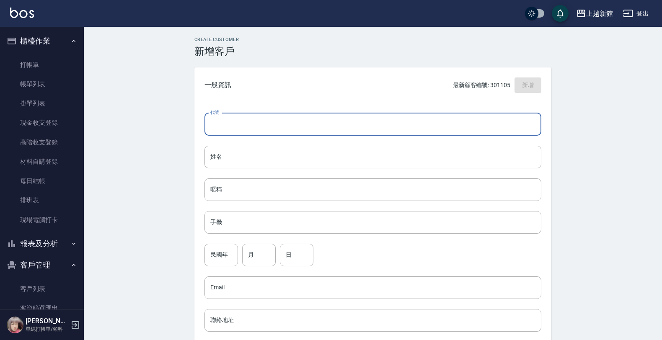
click at [524, 122] on input "代號" at bounding box center [372, 124] width 337 height 23
type input "400101"
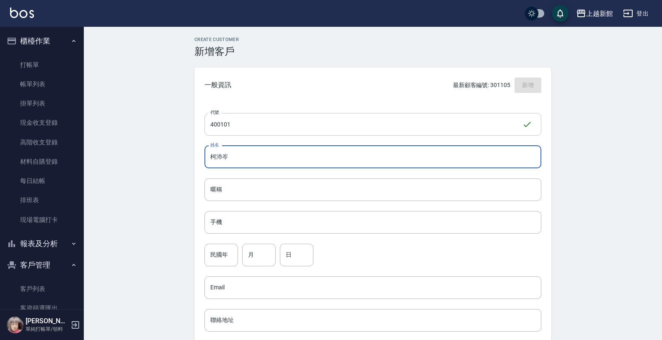
type input "柯沛岑"
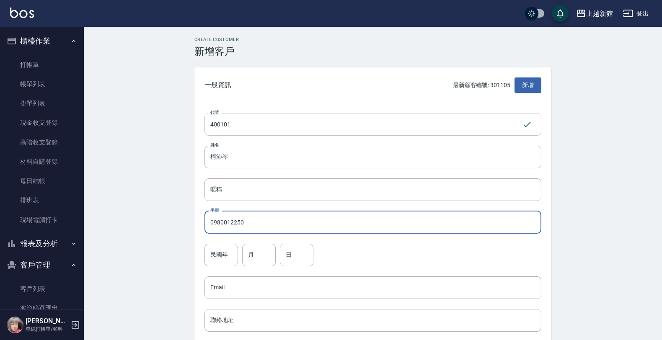
type input "0980012250"
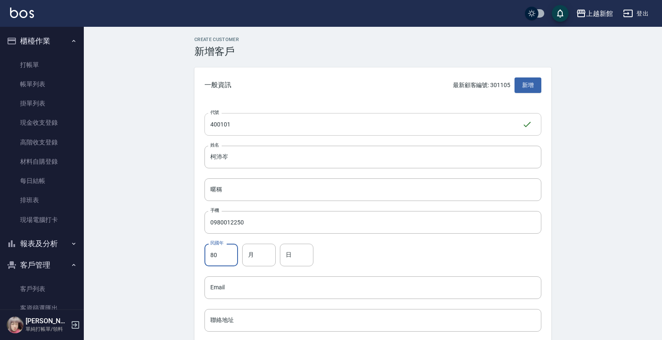
type input "80"
type input "1"
type input "11"
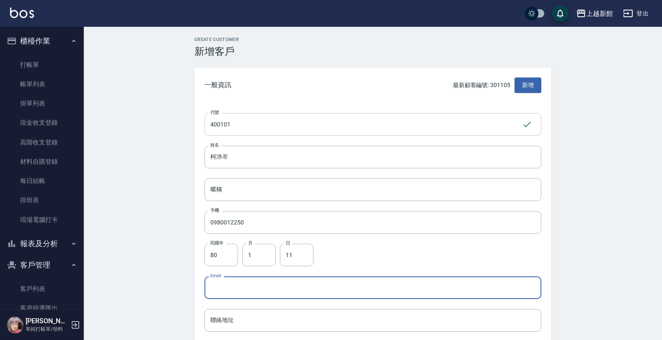
click at [323, 118] on input "400101" at bounding box center [363, 124] width 318 height 23
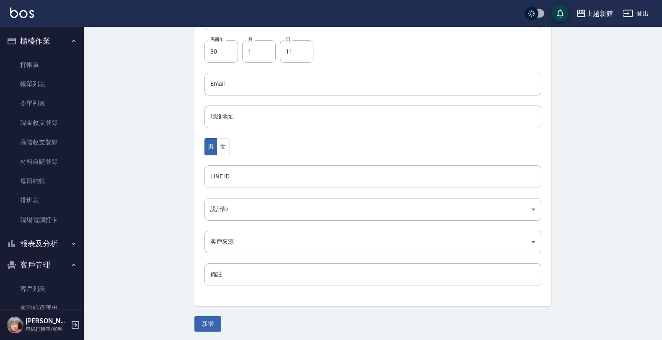
scroll to position [204, 0]
type input "250111"
click at [222, 149] on button "女" at bounding box center [223, 145] width 13 height 17
click at [223, 202] on body "上越新館 登出 櫃檯作業 打帳單 帳單列表 掛單列表 現金收支登錄 高階收支登錄 材料自購登錄 每日結帳 排班表 現場電腦打卡 報表及分析 報表目錄 店家日報…" at bounding box center [333, 68] width 666 height 545
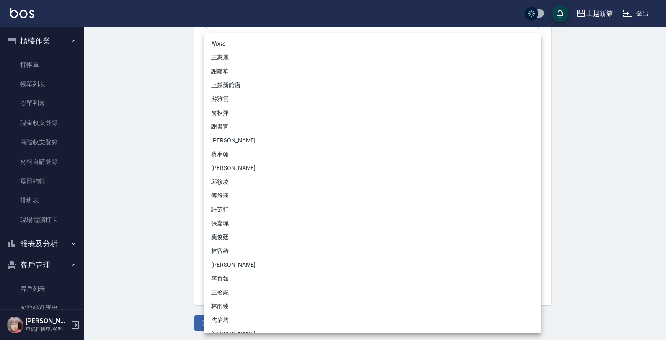
drag, startPoint x: 226, startPoint y: 98, endPoint x: 222, endPoint y: 101, distance: 5.0
click at [225, 99] on li "游雅雲" at bounding box center [372, 99] width 337 height 14
type input "f7313804-6829-44b4-8327-9cb5f151e927"
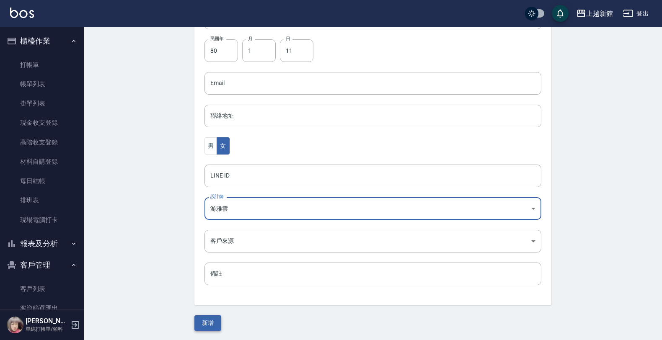
click at [199, 328] on button "新增" at bounding box center [207, 322] width 27 height 15
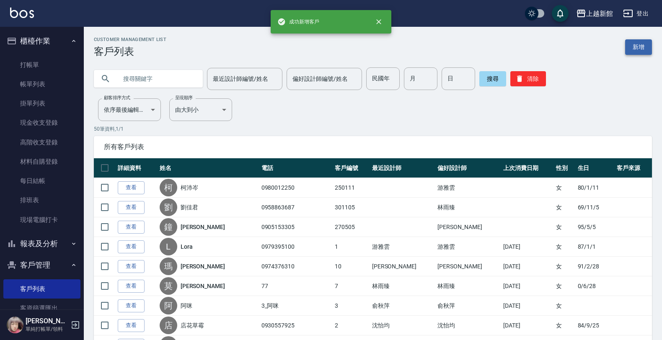
click at [635, 44] on link "新增" at bounding box center [638, 46] width 27 height 15
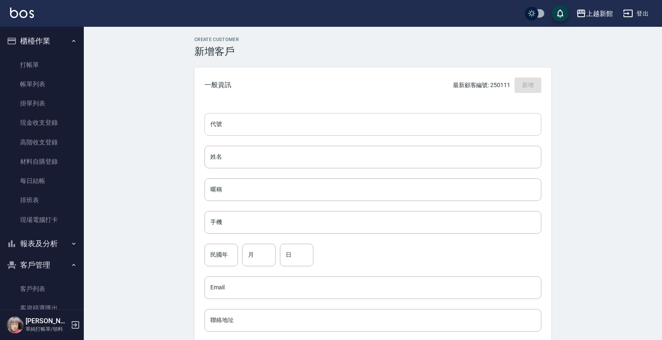
click at [504, 116] on input "代號" at bounding box center [372, 124] width 337 height 23
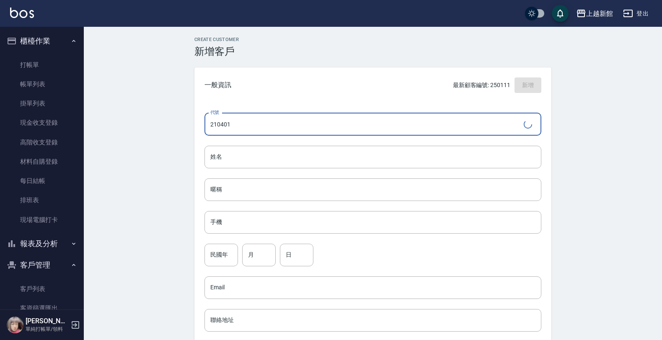
type input "210401"
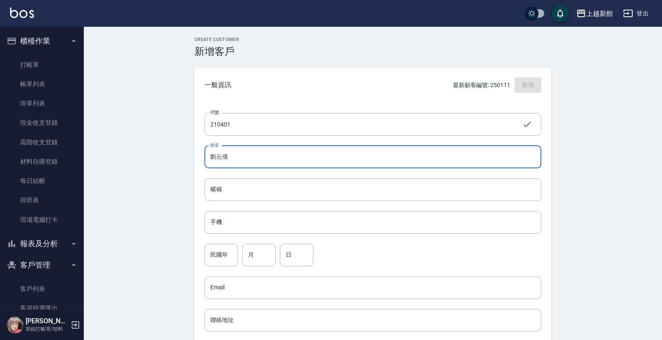
type input "劉云倩"
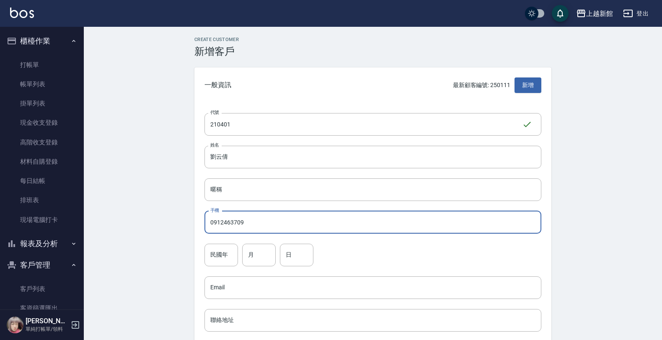
type input "0912463709"
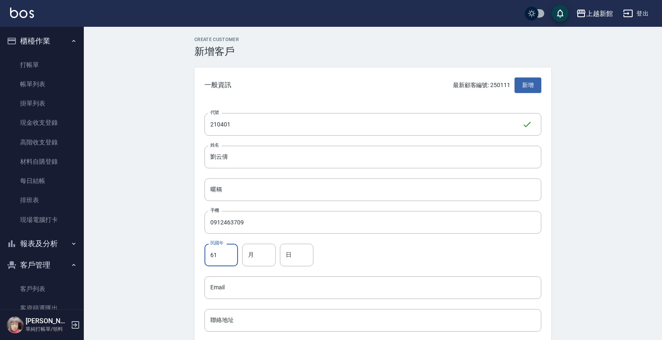
type input "61"
type input "4"
type input "1"
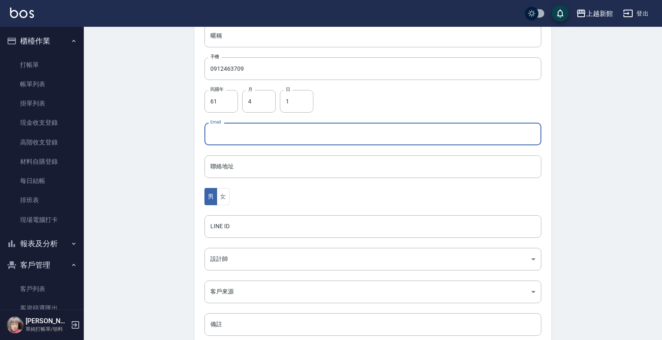
scroll to position [204, 0]
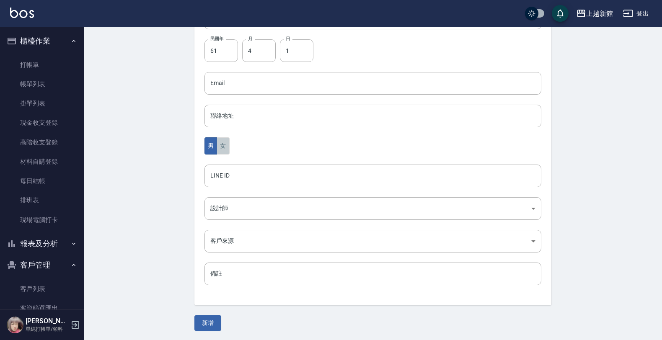
click at [228, 149] on button "女" at bounding box center [223, 145] width 13 height 17
drag, startPoint x: 231, startPoint y: 222, endPoint x: 228, endPoint y: 209, distance: 12.8
click at [229, 216] on div "代號 210401 ​ 代號 姓名 [PERSON_NAME] 暱稱 暱稱 手機 0912463709 手機 民國年 61 民國年 月 4 月 日 1 日 E…" at bounding box center [372, 102] width 357 height 407
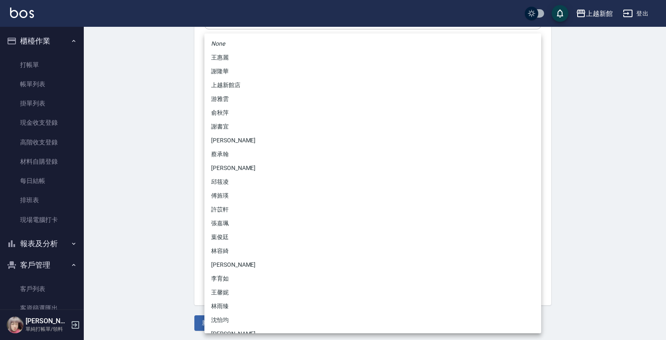
click at [227, 210] on body "上越新館 登出 櫃檯作業 打帳單 帳單列表 掛單列表 現金收支登錄 高階收支登錄 材料自購登錄 每日結帳 排班表 現場電腦打卡 報表及分析 報表目錄 店家日報…" at bounding box center [333, 68] width 666 height 545
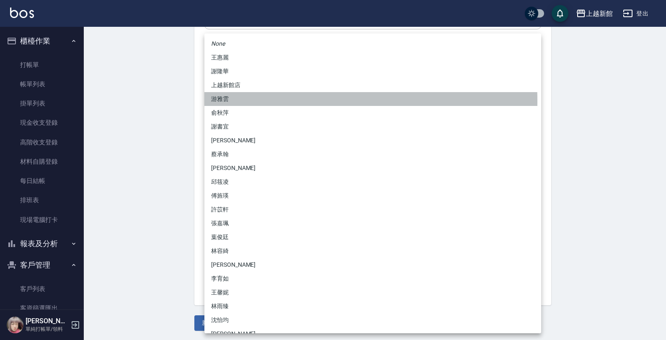
click at [225, 101] on li "游雅雲" at bounding box center [372, 99] width 337 height 14
type input "f7313804-6829-44b4-8327-9cb5f151e927"
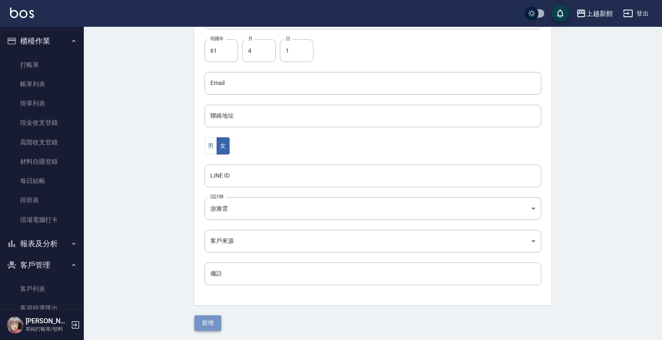
click at [218, 319] on button "新增" at bounding box center [207, 322] width 27 height 15
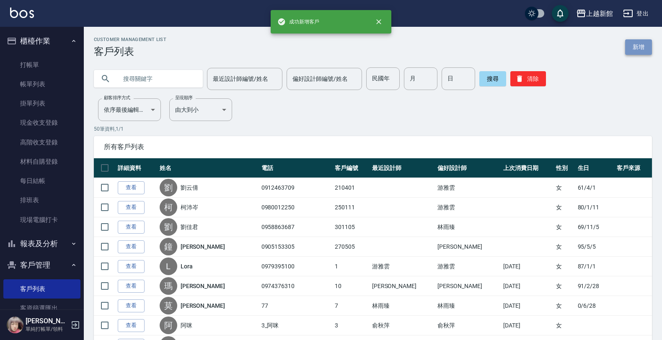
click at [642, 50] on link "新增" at bounding box center [638, 46] width 27 height 15
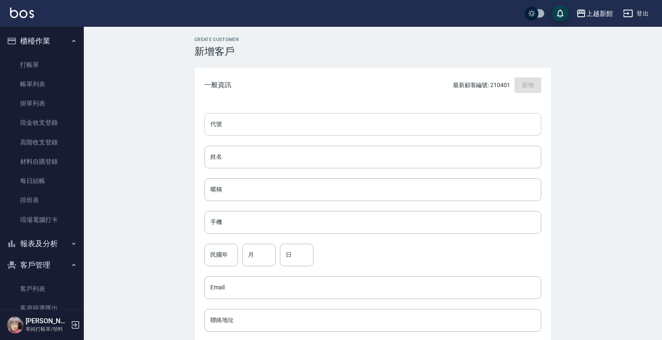
click at [516, 121] on input "代號" at bounding box center [372, 124] width 337 height 23
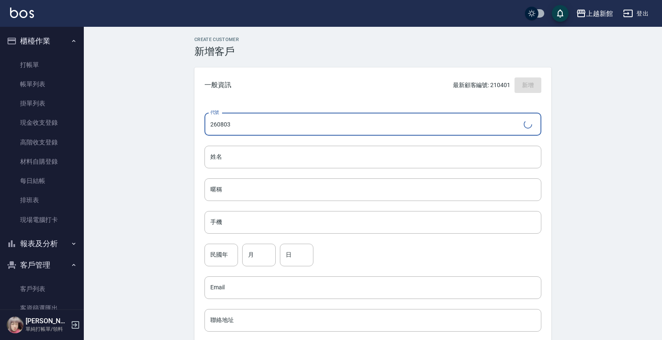
type input "260803"
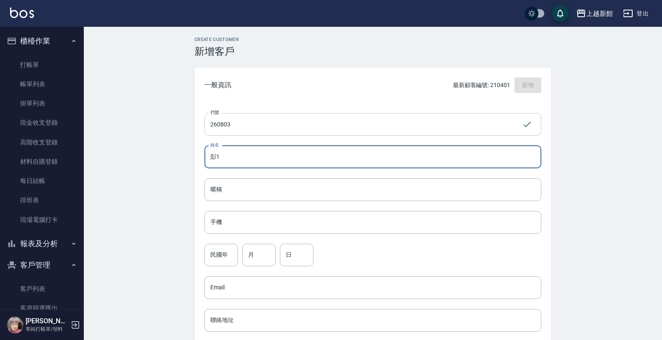
type input "彭"
type input "僅"
type input "情"
type input "勤"
type input "僅"
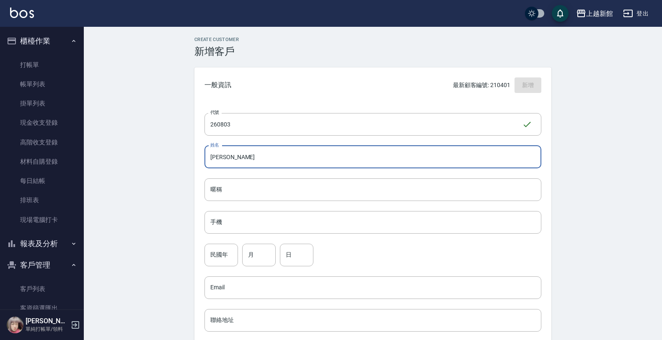
type input "[PERSON_NAME]"
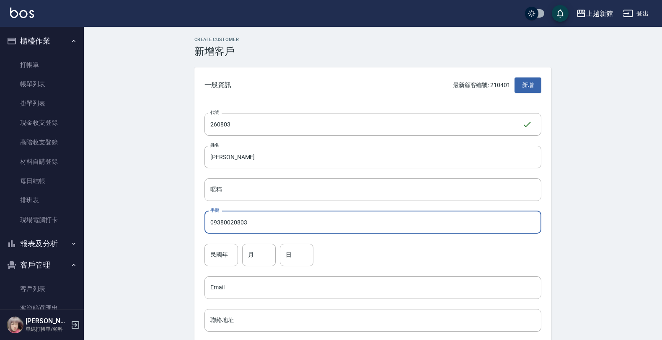
type input "09380020803"
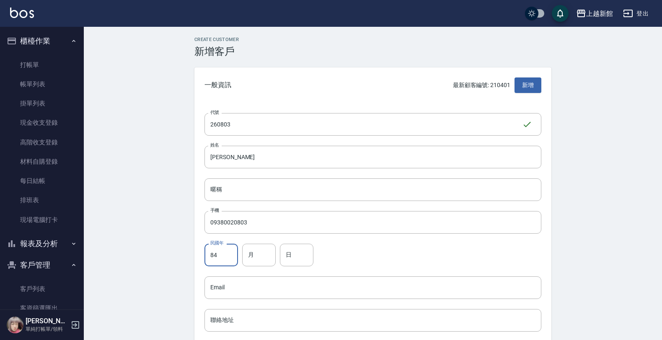
type input "84"
type input "8"
type input "3"
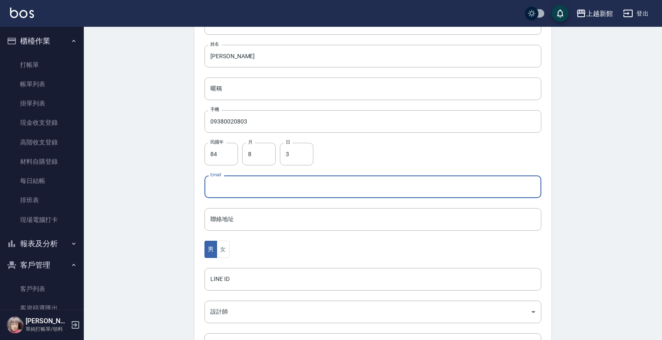
scroll to position [157, 0]
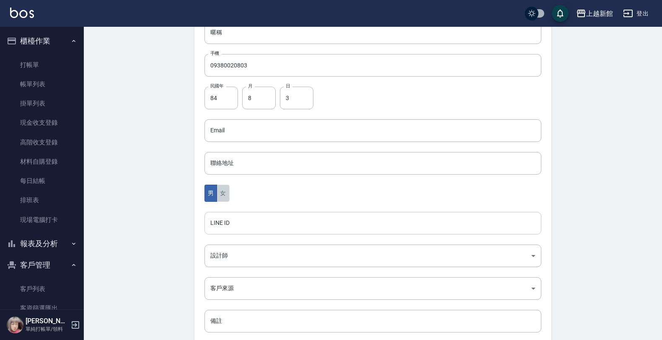
drag, startPoint x: 223, startPoint y: 197, endPoint x: 219, endPoint y: 224, distance: 27.1
click at [221, 198] on button "女" at bounding box center [223, 193] width 13 height 17
click at [220, 251] on body "上越新館 登出 櫃檯作業 打帳單 帳單列表 掛單列表 現金收支登錄 高階收支登錄 材料自購登錄 每日結帳 排班表 現場電腦打卡 報表及分析 報表目錄 店家日報…" at bounding box center [331, 115] width 662 height 545
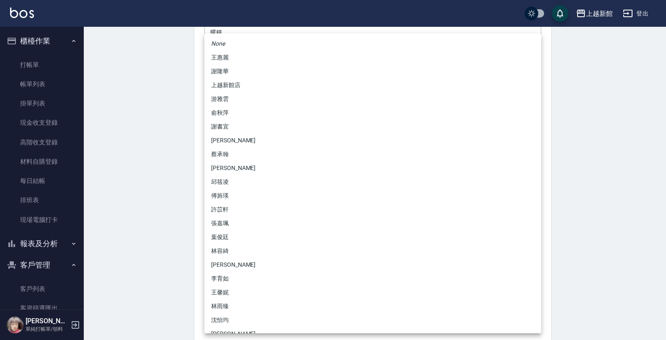
click at [237, 113] on li "俞秋萍" at bounding box center [372, 113] width 337 height 14
type input "1cdd4ba2-88dd-4d28-926f-a961d94b46e0"
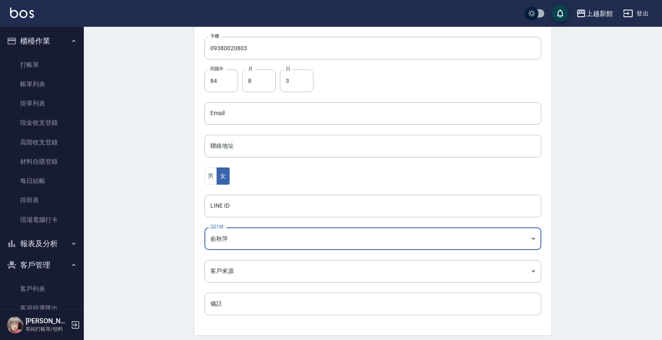
scroll to position [204, 0]
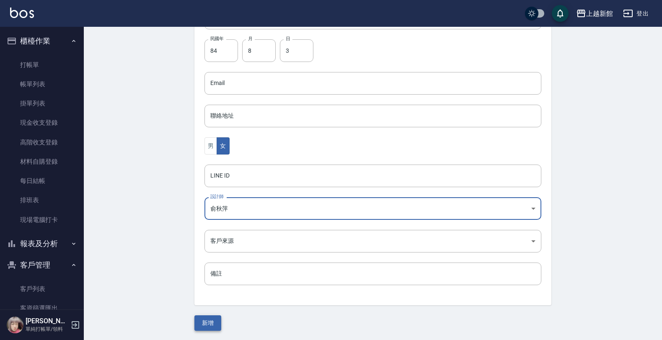
click at [202, 318] on button "新增" at bounding box center [207, 322] width 27 height 15
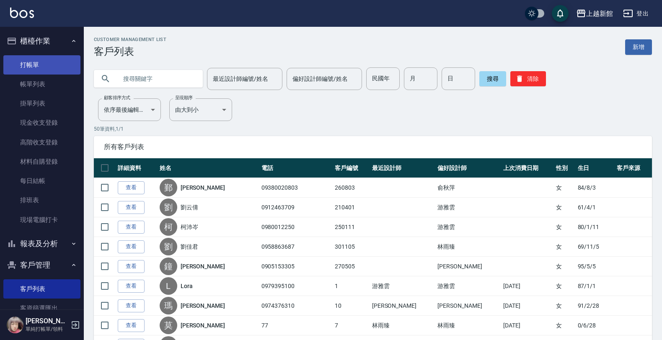
click at [34, 61] on link "打帳單" at bounding box center [41, 64] width 77 height 19
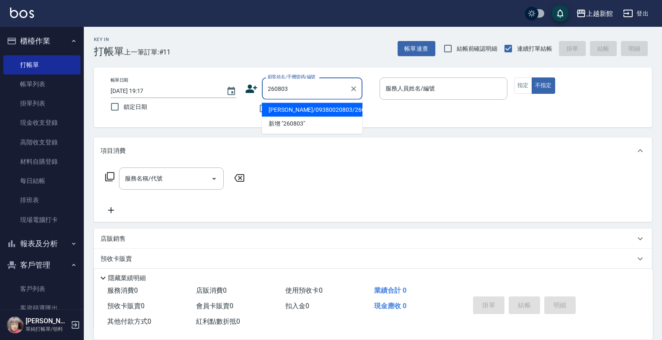
type input "[PERSON_NAME]/09380020803/260803"
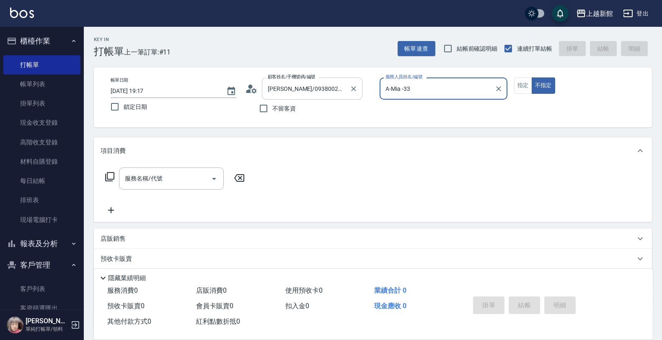
click at [532, 77] on button "不指定" at bounding box center [543, 85] width 23 height 16
type input "A-Mia -3"
type button "false"
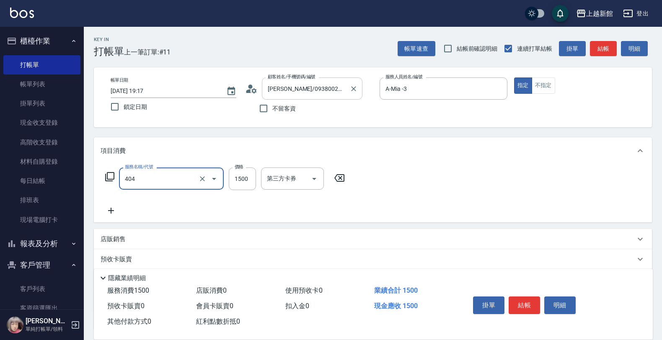
type input "設計染髮(404)"
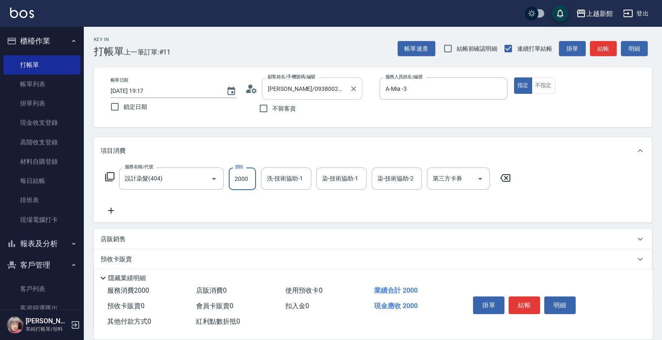
type input "2000"
type input "2"
type input "A-Mia -3"
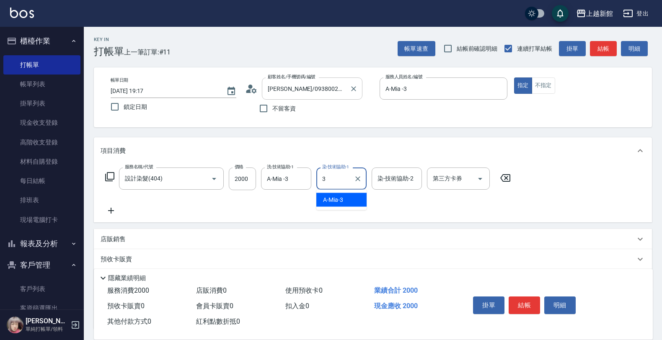
type input "A-Mia -3"
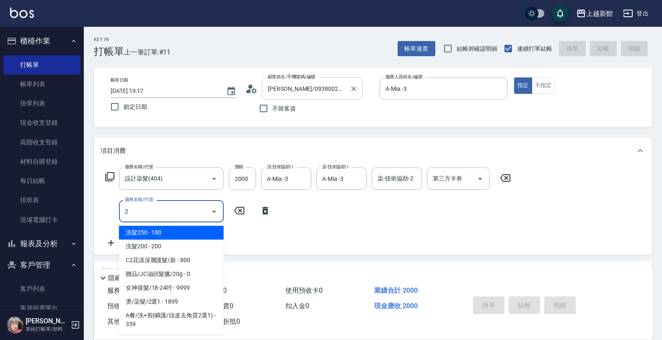
type input "21"
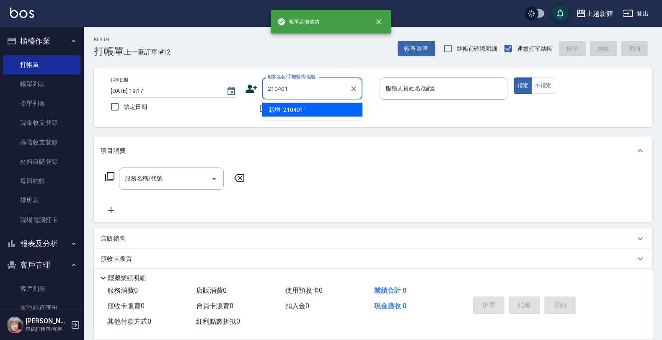
type input "210401"
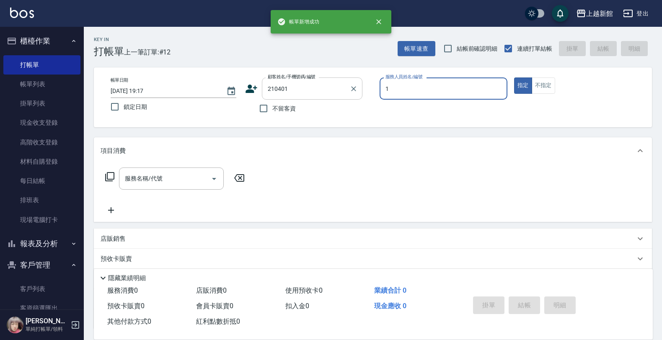
type input "[PERSON_NAME]-1"
type button "true"
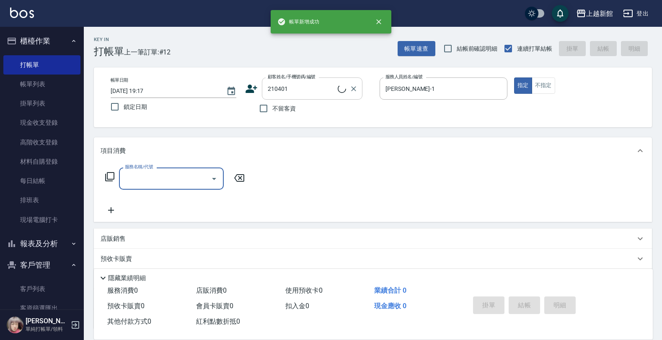
type input "[PERSON_NAME]/0912463709/210401"
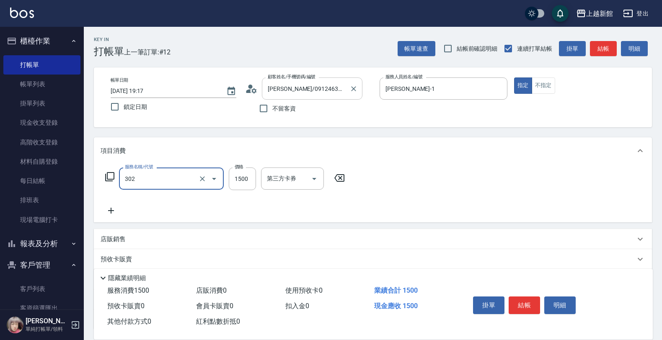
type input "設計燙髮(302)"
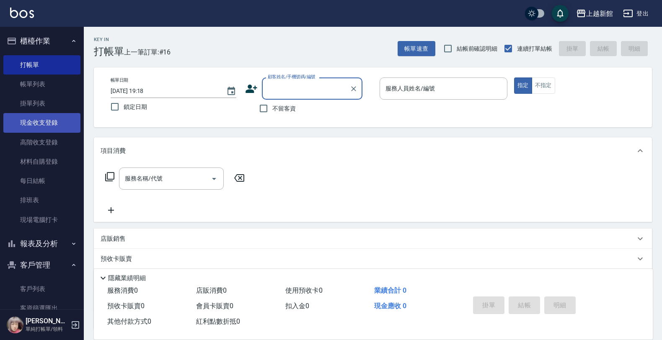
click at [46, 118] on link "現金收支登錄" at bounding box center [41, 122] width 77 height 19
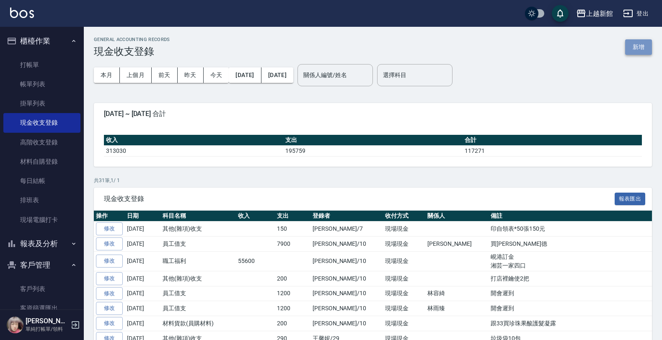
click at [629, 45] on button "新增" at bounding box center [638, 46] width 27 height 15
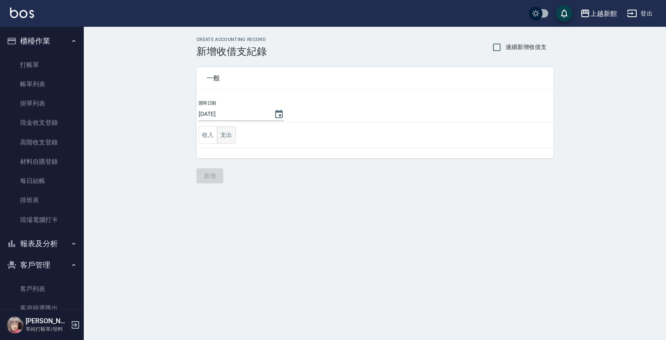
click at [233, 135] on button "支出" at bounding box center [226, 135] width 19 height 17
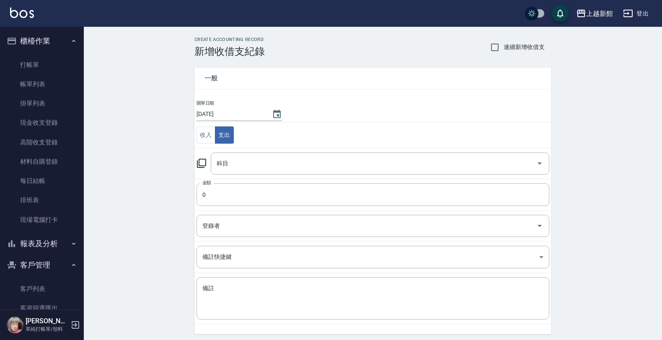
click at [201, 161] on icon at bounding box center [201, 163] width 10 height 10
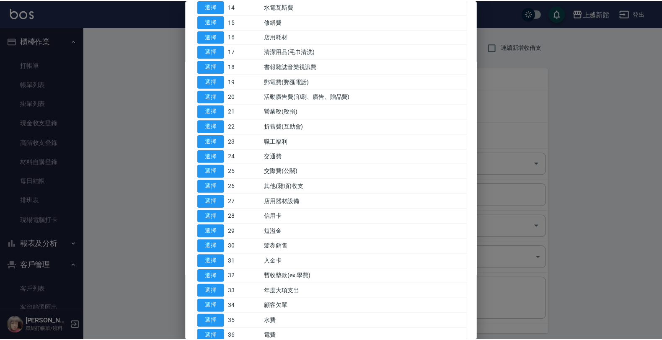
scroll to position [262, 0]
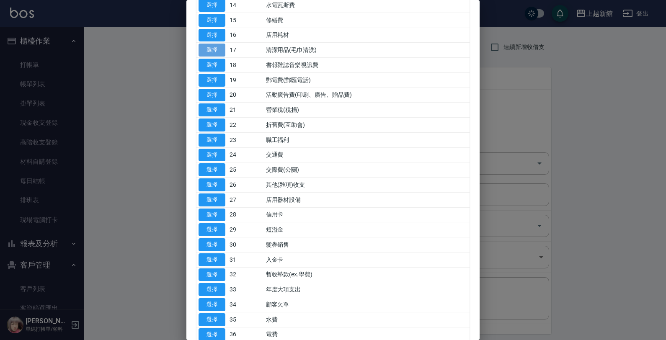
click at [213, 51] on button "選擇" at bounding box center [212, 50] width 27 height 13
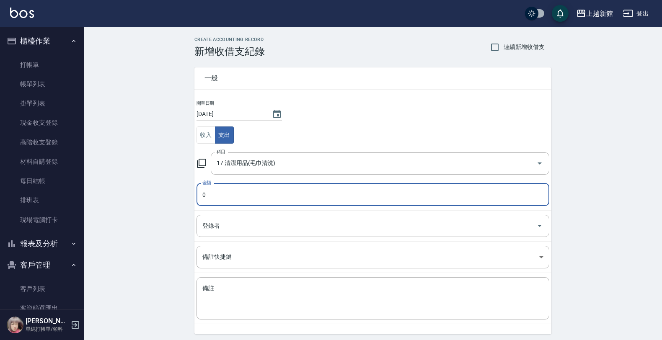
click at [256, 194] on input "0" at bounding box center [372, 194] width 353 height 23
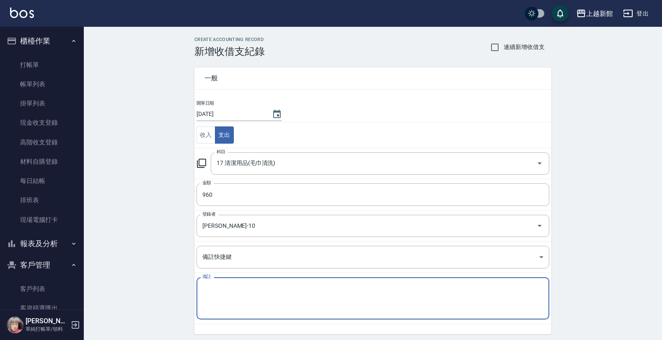
click at [393, 310] on textarea "備註" at bounding box center [372, 298] width 341 height 28
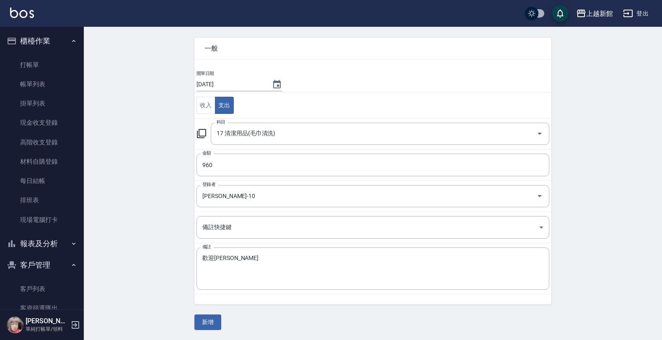
click at [204, 325] on button "新增" at bounding box center [207, 322] width 27 height 15
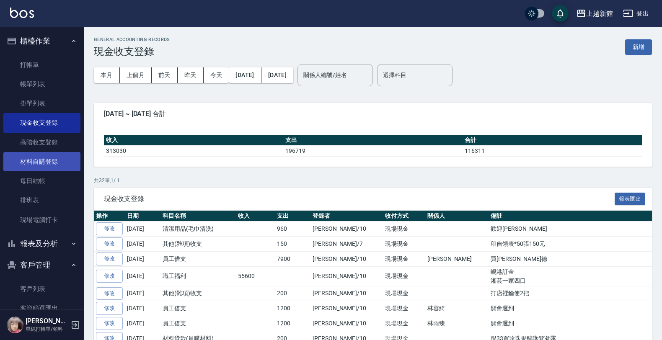
click at [60, 155] on link "材料自購登錄" at bounding box center [41, 161] width 77 height 19
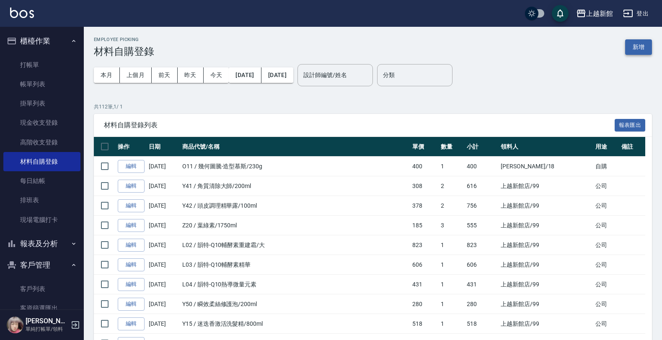
click at [637, 45] on button "新增" at bounding box center [638, 46] width 27 height 15
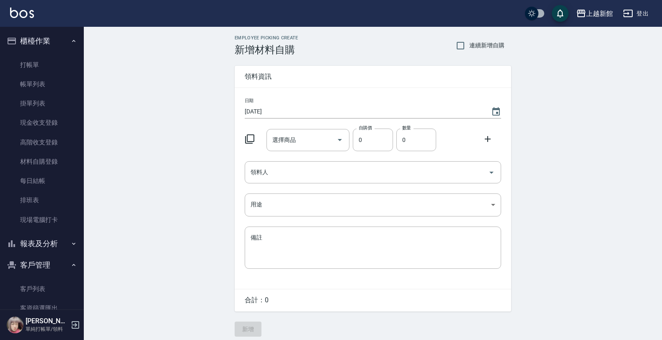
click at [252, 140] on icon at bounding box center [250, 139] width 10 height 10
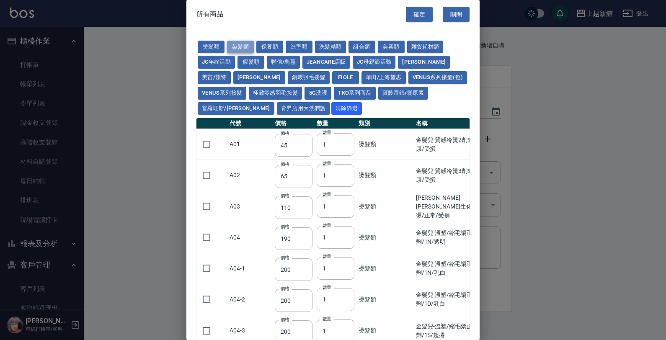
click at [237, 46] on button "染髮類" at bounding box center [240, 47] width 27 height 13
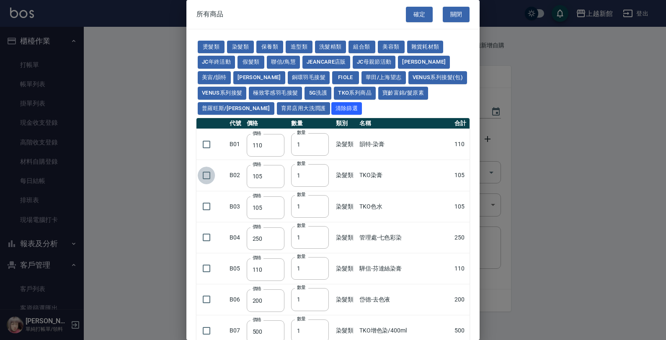
click at [206, 174] on input "checkbox" at bounding box center [207, 176] width 18 height 18
click at [420, 8] on button "確定" at bounding box center [419, 14] width 27 height 15
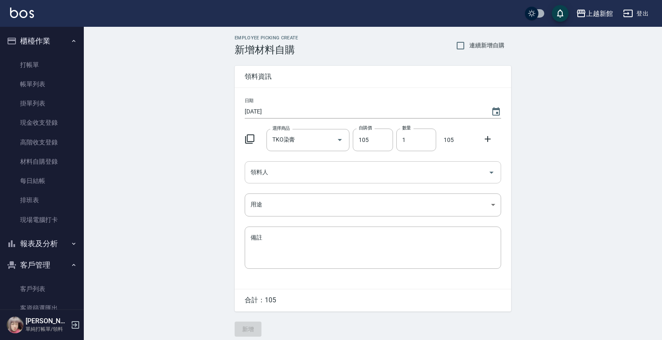
click at [277, 172] on input "領料人" at bounding box center [366, 172] width 236 height 15
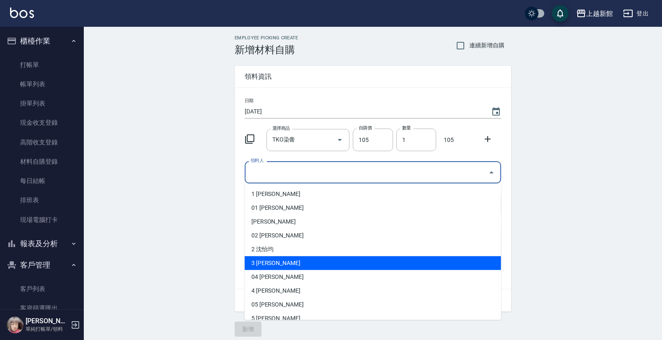
drag, startPoint x: 280, startPoint y: 261, endPoint x: 274, endPoint y: 246, distance: 16.0
click at [279, 260] on li "3 [PERSON_NAME]" at bounding box center [373, 263] width 256 height 14
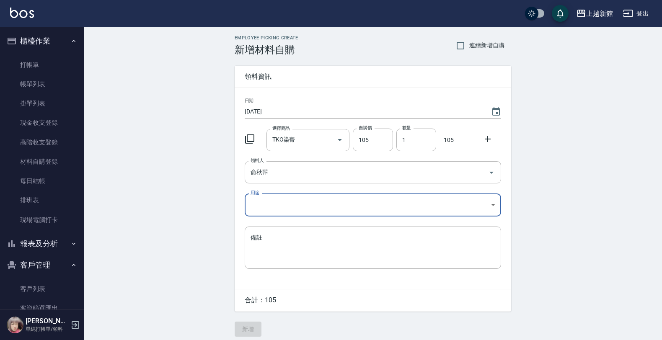
click at [260, 204] on body "上越新館 登出 櫃檯作業 打帳單 帳單列表 掛單列表 現金收支登錄 高階收支登錄 材料自購登錄 每日結帳 排班表 現場電腦打卡 報表及分析 報表目錄 店家日報…" at bounding box center [331, 172] width 662 height 345
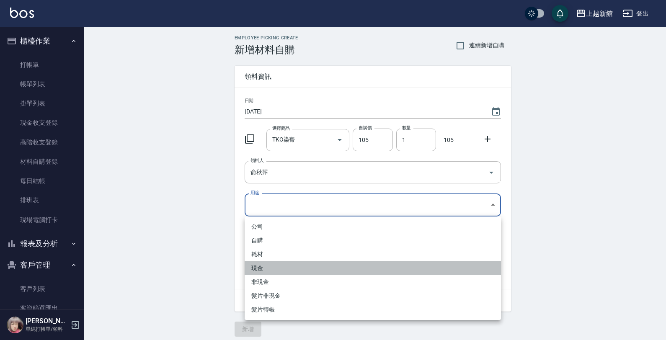
drag, startPoint x: 266, startPoint y: 267, endPoint x: 262, endPoint y: 285, distance: 19.0
click at [265, 269] on li "現金" at bounding box center [373, 268] width 256 height 14
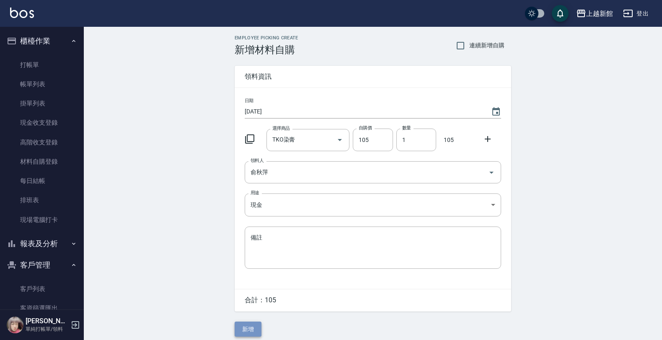
click at [240, 327] on button "新增" at bounding box center [248, 329] width 27 height 15
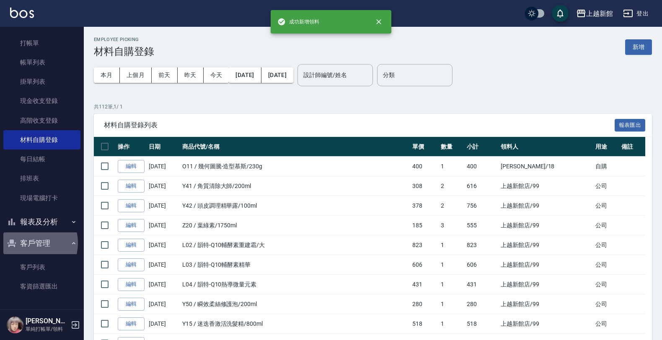
click at [26, 244] on button "客戶管理" at bounding box center [41, 243] width 77 height 22
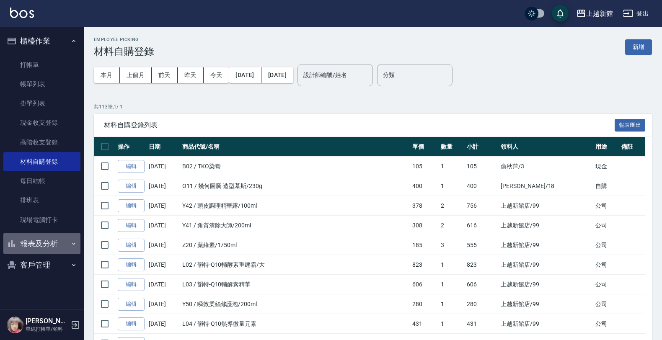
click at [23, 237] on button "報表及分析" at bounding box center [41, 244] width 77 height 22
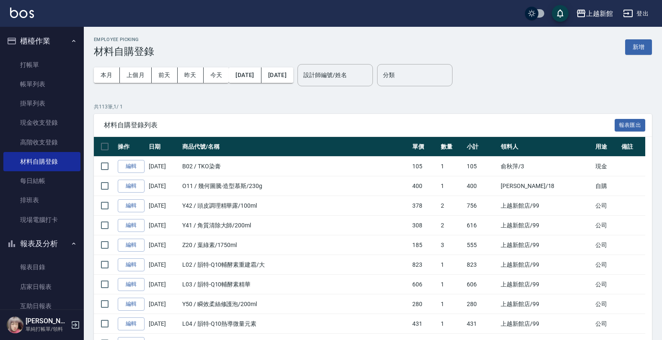
scroll to position [52, 0]
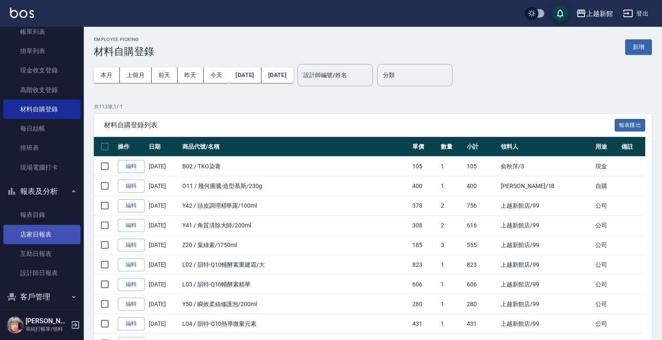
click at [24, 231] on link "店家日報表" at bounding box center [41, 234] width 77 height 19
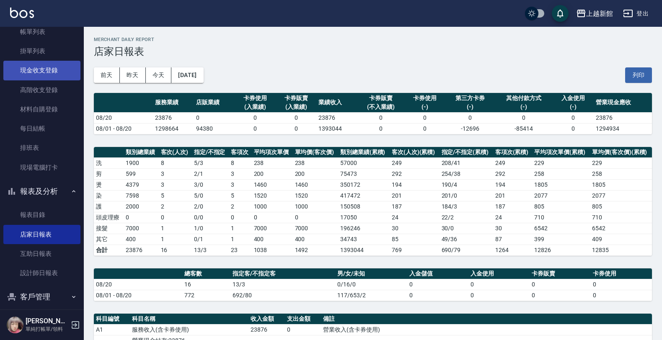
click at [44, 68] on link "現金收支登錄" at bounding box center [41, 70] width 77 height 19
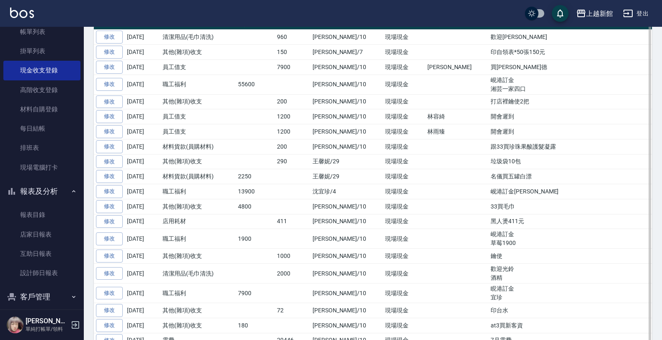
scroll to position [52, 0]
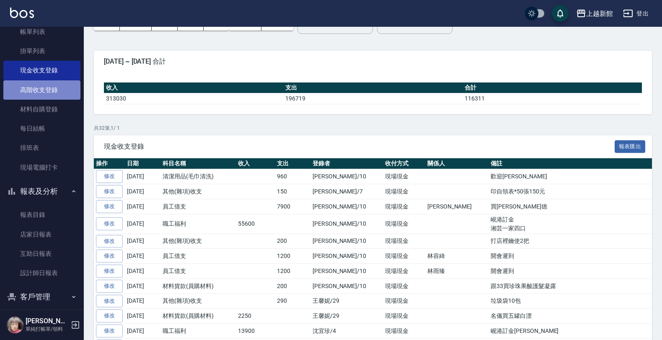
click at [53, 93] on link "高階收支登錄" at bounding box center [41, 89] width 77 height 19
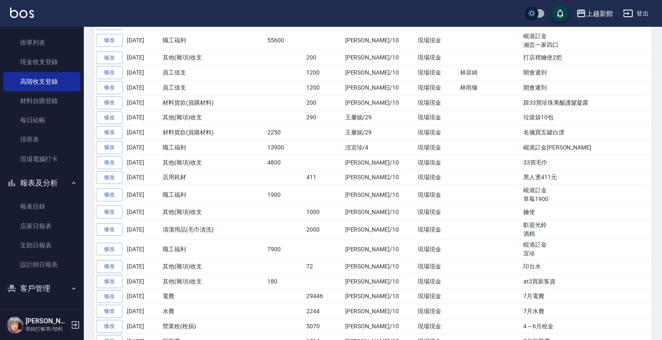
scroll to position [392, 0]
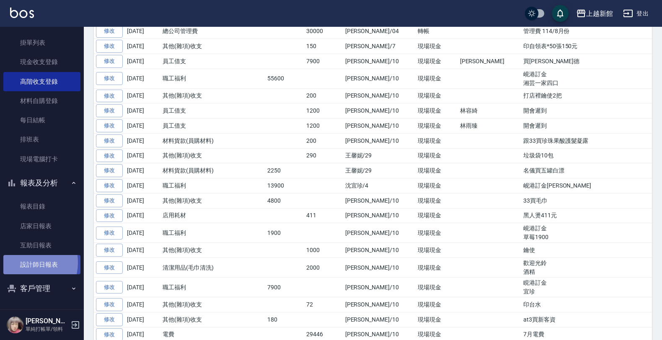
click at [24, 262] on link "設計師日報表" at bounding box center [41, 264] width 77 height 19
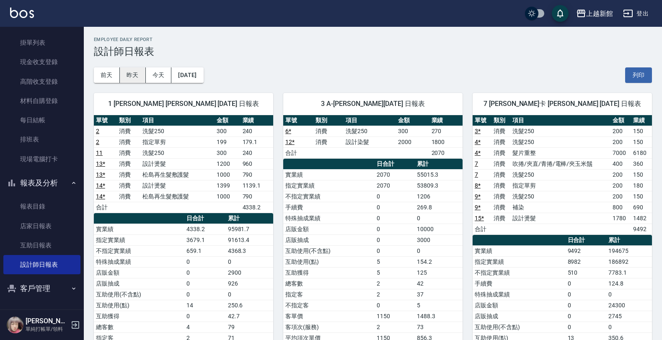
click at [141, 80] on button "昨天" at bounding box center [133, 74] width 26 height 15
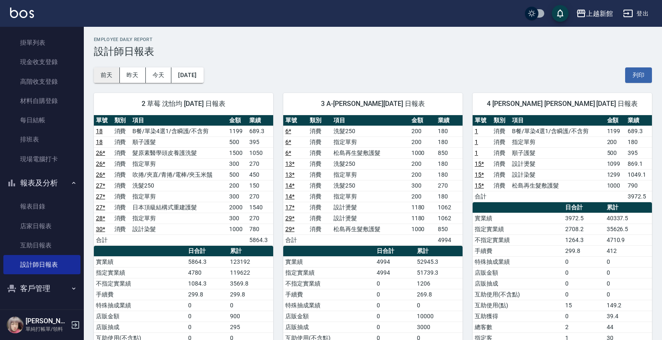
click at [107, 77] on button "前天" at bounding box center [107, 74] width 26 height 15
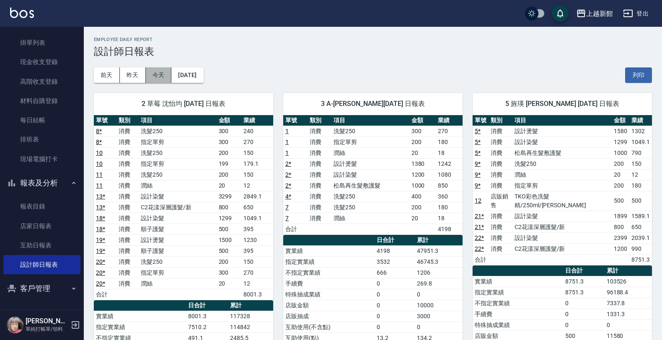
click at [150, 75] on button "今天" at bounding box center [159, 74] width 26 height 15
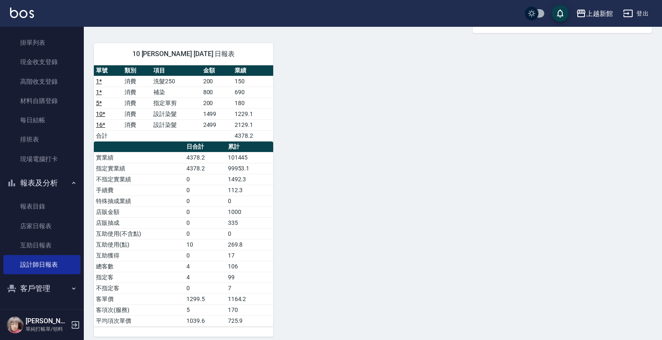
scroll to position [397, 0]
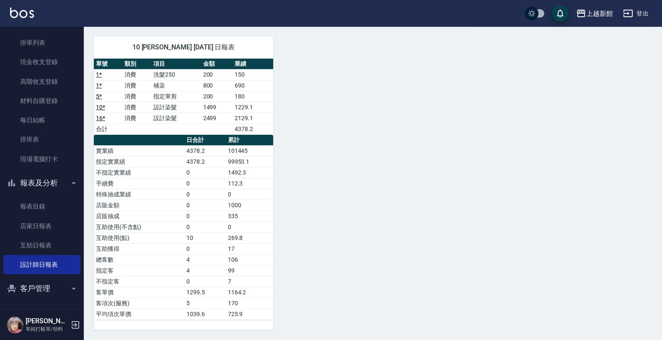
click at [70, 319] on div "[PERSON_NAME] 單純打帳單/領料" at bounding box center [42, 325] width 84 height 30
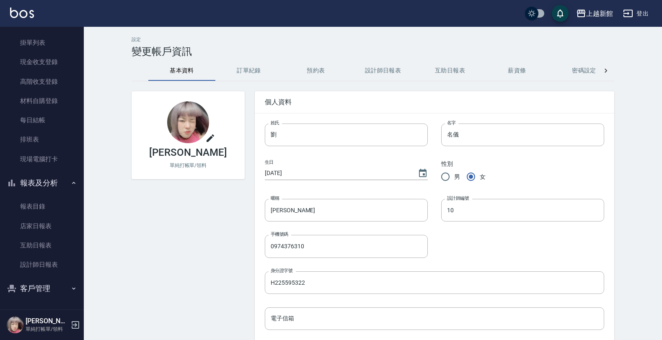
click at [76, 323] on icon "button" at bounding box center [75, 325] width 10 height 10
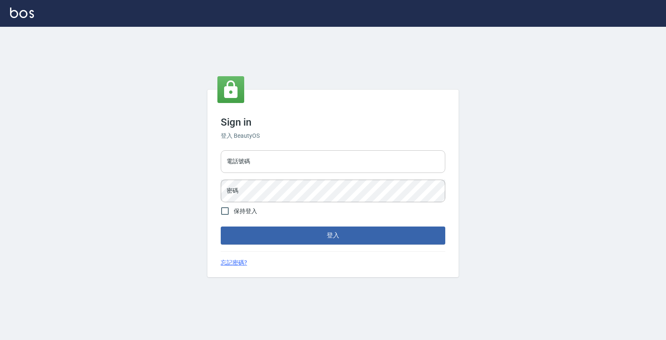
click at [238, 165] on input "電話號碼" at bounding box center [333, 161] width 225 height 23
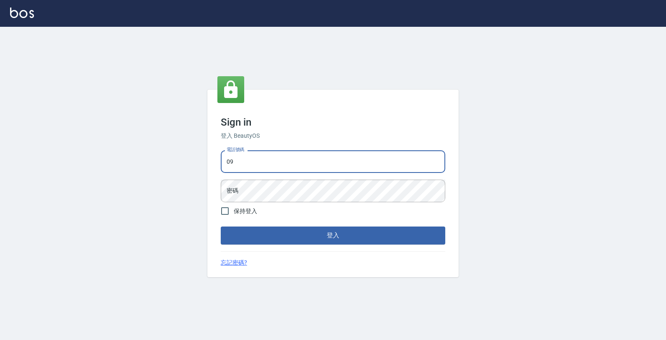
type input "0"
type input "4265909"
click at [221, 227] on button "登入" at bounding box center [333, 236] width 225 height 18
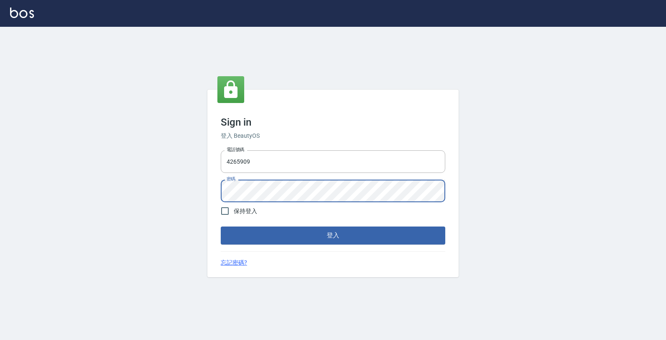
click at [221, 227] on button "登入" at bounding box center [333, 236] width 225 height 18
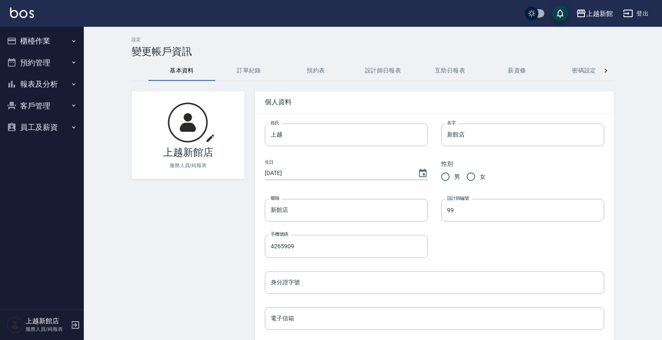
click at [34, 95] on button "客戶管理" at bounding box center [41, 106] width 77 height 22
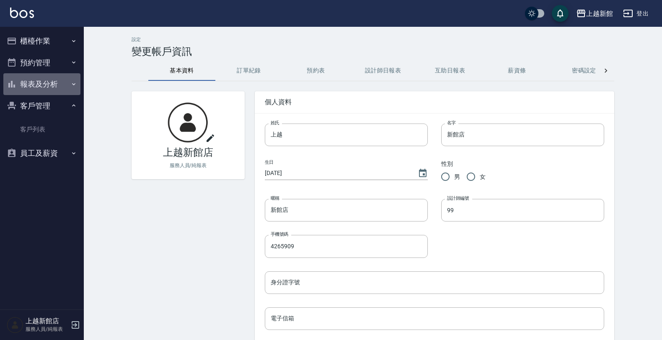
drag, startPoint x: 36, startPoint y: 87, endPoint x: 31, endPoint y: 101, distance: 14.7
click at [35, 87] on button "報表及分析" at bounding box center [41, 84] width 77 height 22
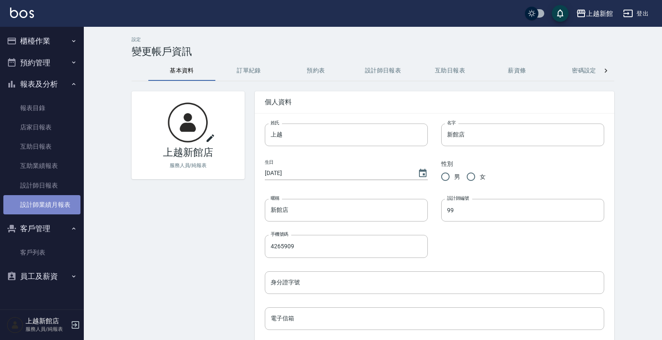
click at [57, 199] on link "設計師業績月報表" at bounding box center [41, 204] width 77 height 19
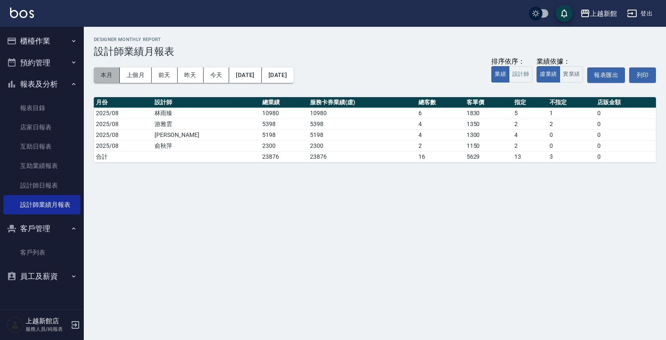
click at [116, 75] on button "本月" at bounding box center [107, 74] width 26 height 15
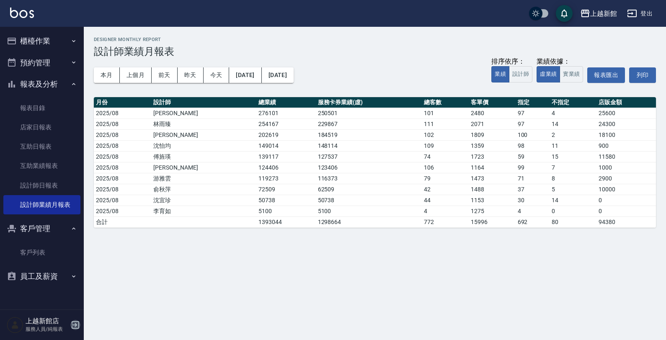
click at [74, 321] on icon "button" at bounding box center [75, 325] width 10 height 10
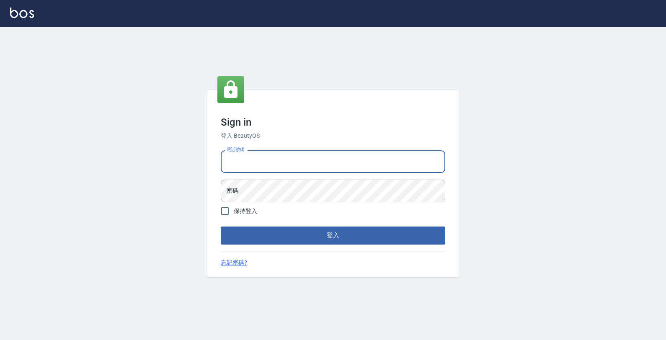
click at [286, 160] on input "電話號碼" at bounding box center [333, 161] width 225 height 23
type input "0974376310"
click at [221, 227] on button "登入" at bounding box center [333, 236] width 225 height 18
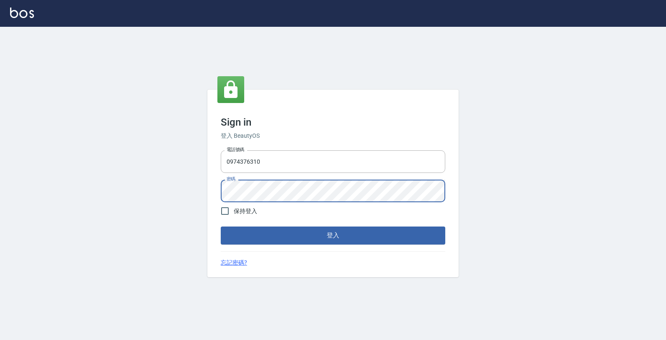
click at [221, 227] on button "登入" at bounding box center [333, 236] width 225 height 18
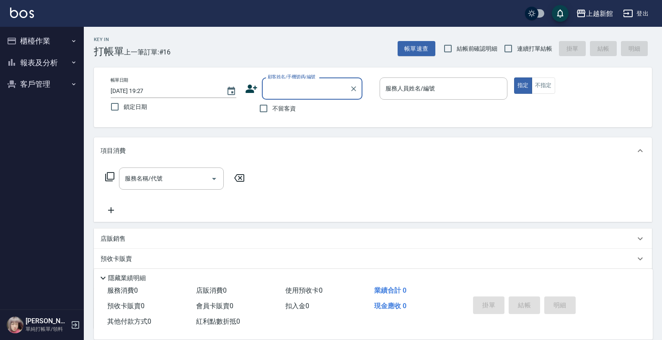
click at [56, 44] on button "櫃檯作業" at bounding box center [41, 41] width 77 height 22
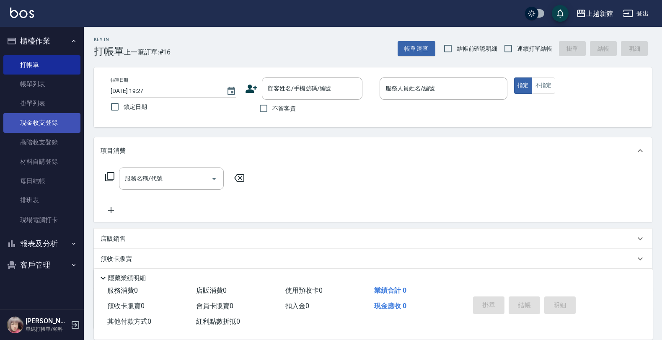
click at [49, 122] on link "現金收支登錄" at bounding box center [41, 122] width 77 height 19
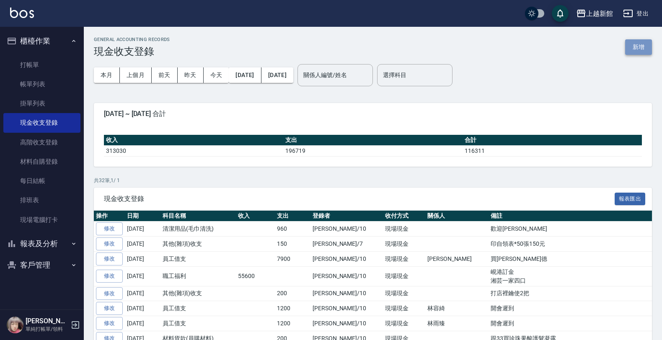
click at [636, 46] on button "新增" at bounding box center [638, 46] width 27 height 15
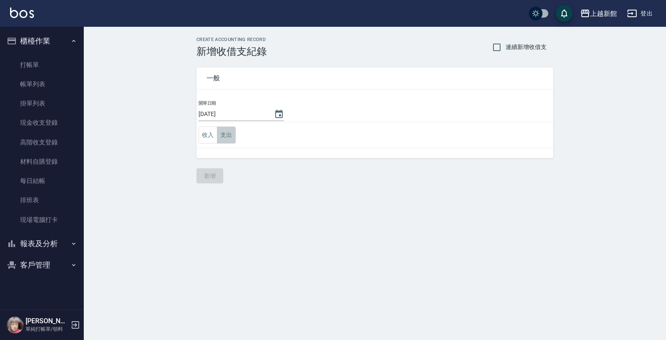
click at [229, 141] on button "支出" at bounding box center [226, 135] width 19 height 17
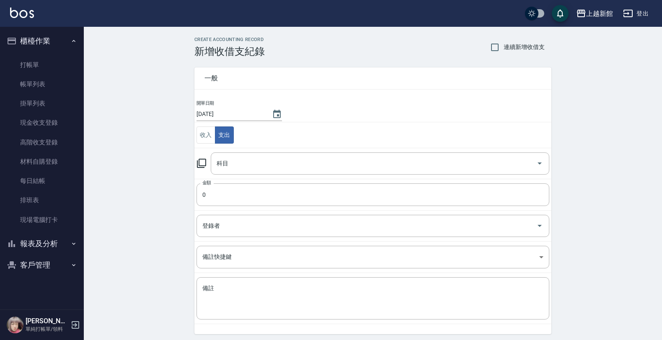
click at [198, 163] on icon at bounding box center [201, 163] width 10 height 10
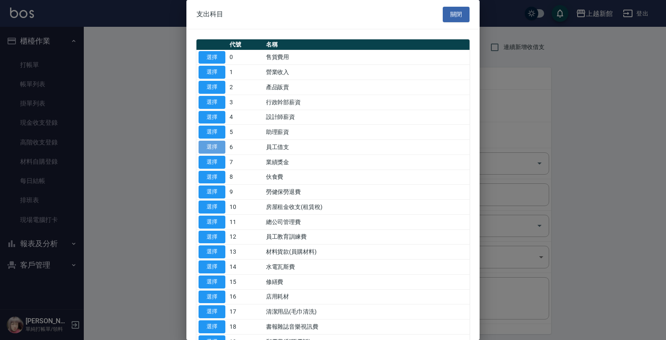
click at [203, 152] on button "選擇" at bounding box center [212, 147] width 27 height 13
type input "6 員工借支"
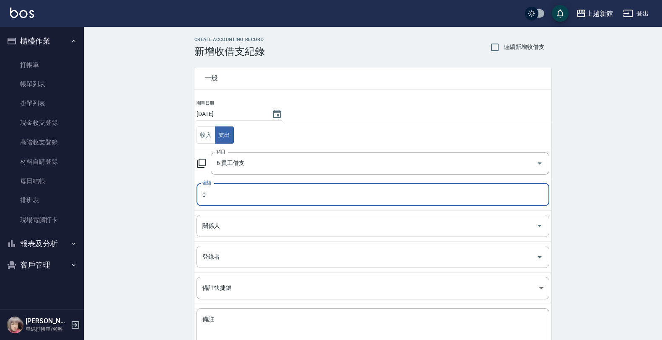
click at [218, 189] on input "0" at bounding box center [372, 194] width 353 height 23
type input "400"
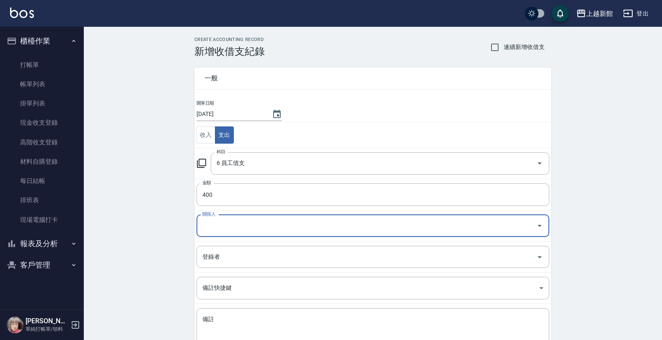
type input "2"
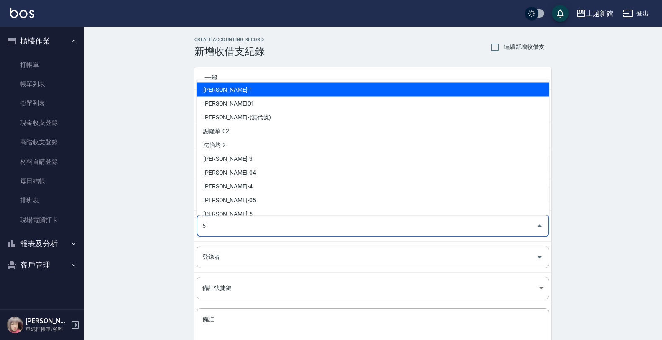
type input "謝書宜-05"
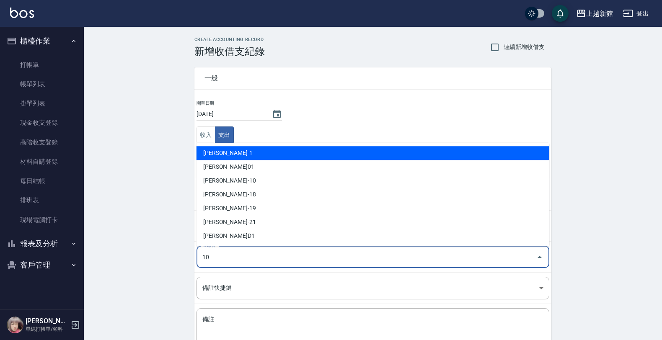
type input "[PERSON_NAME]-10"
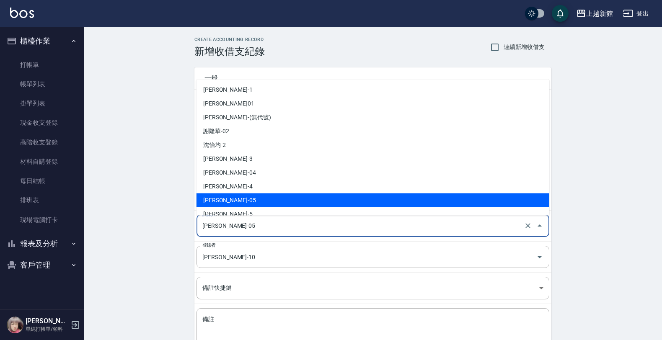
drag, startPoint x: 236, startPoint y: 223, endPoint x: 227, endPoint y: 227, distance: 9.0
click at [232, 225] on input "謝書宜-05" at bounding box center [361, 226] width 322 height 15
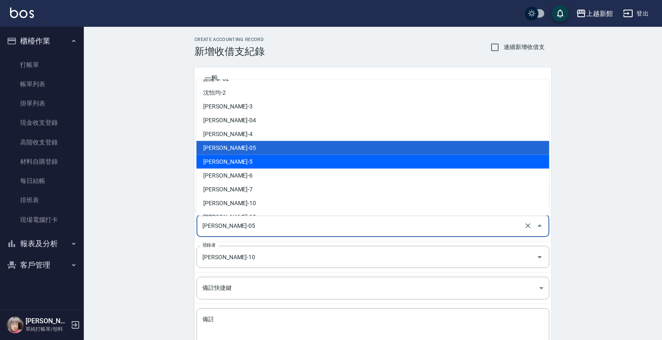
click at [219, 158] on li "傅旌瑛-5" at bounding box center [372, 162] width 353 height 14
type input "傅旌瑛-5"
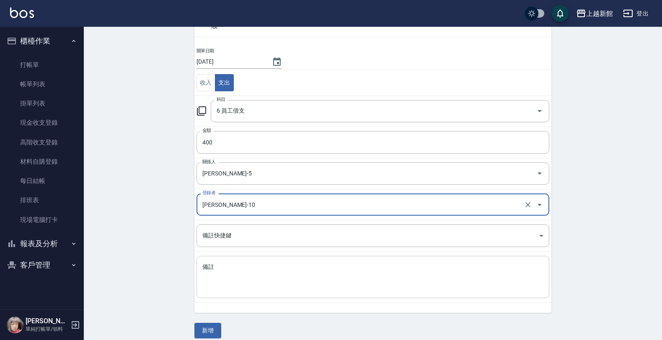
click at [219, 266] on textarea "備註" at bounding box center [372, 277] width 341 height 28
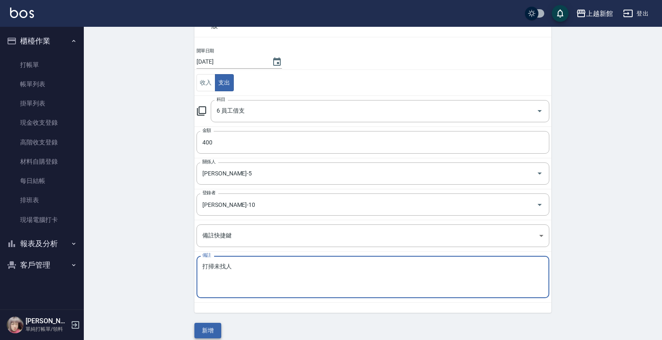
type textarea "打掃未找人"
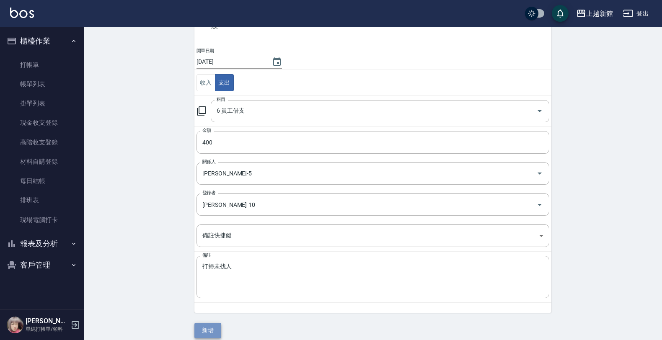
click at [212, 332] on button "新增" at bounding box center [207, 330] width 27 height 15
